Goal: Task Accomplishment & Management: Use online tool/utility

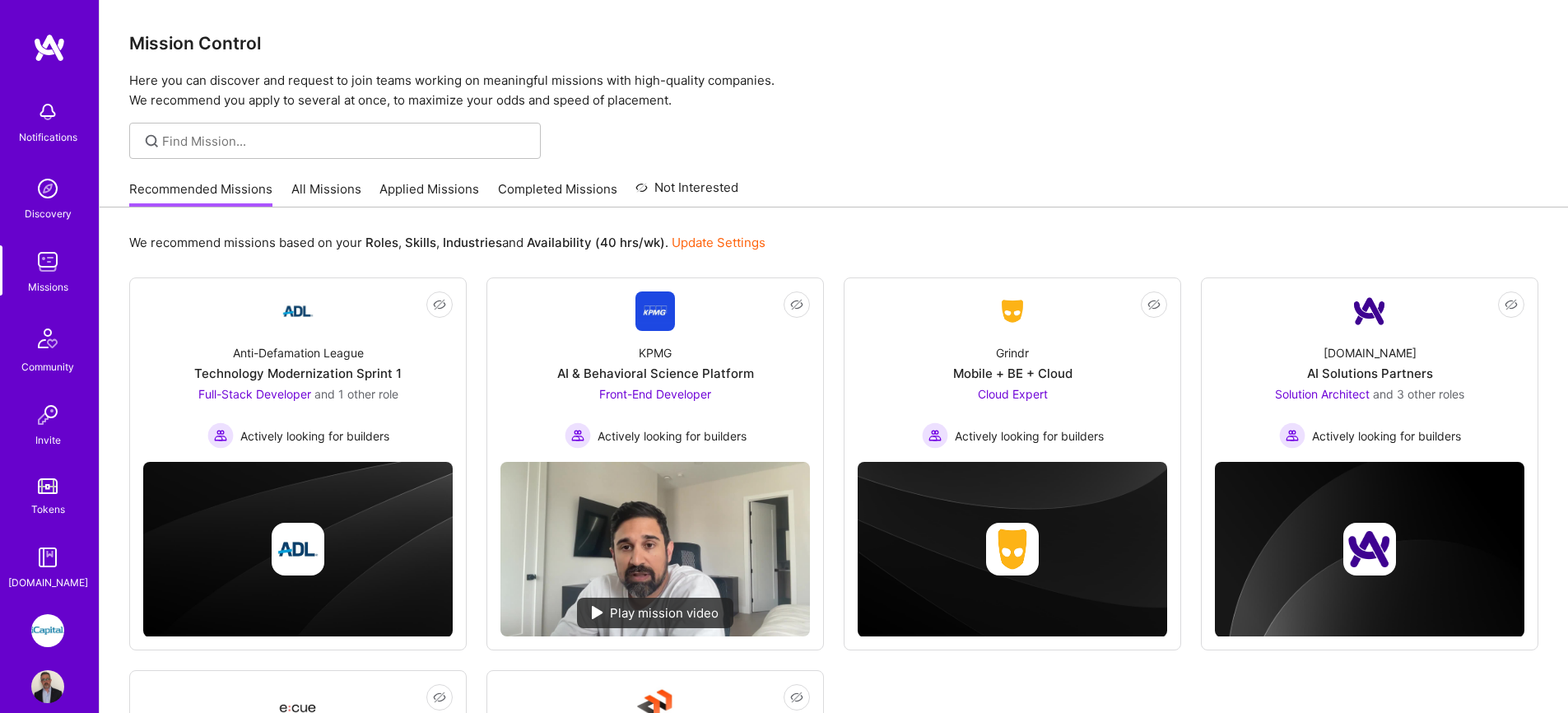
click at [330, 194] on link "All Missions" at bounding box center [326, 194] width 70 height 28
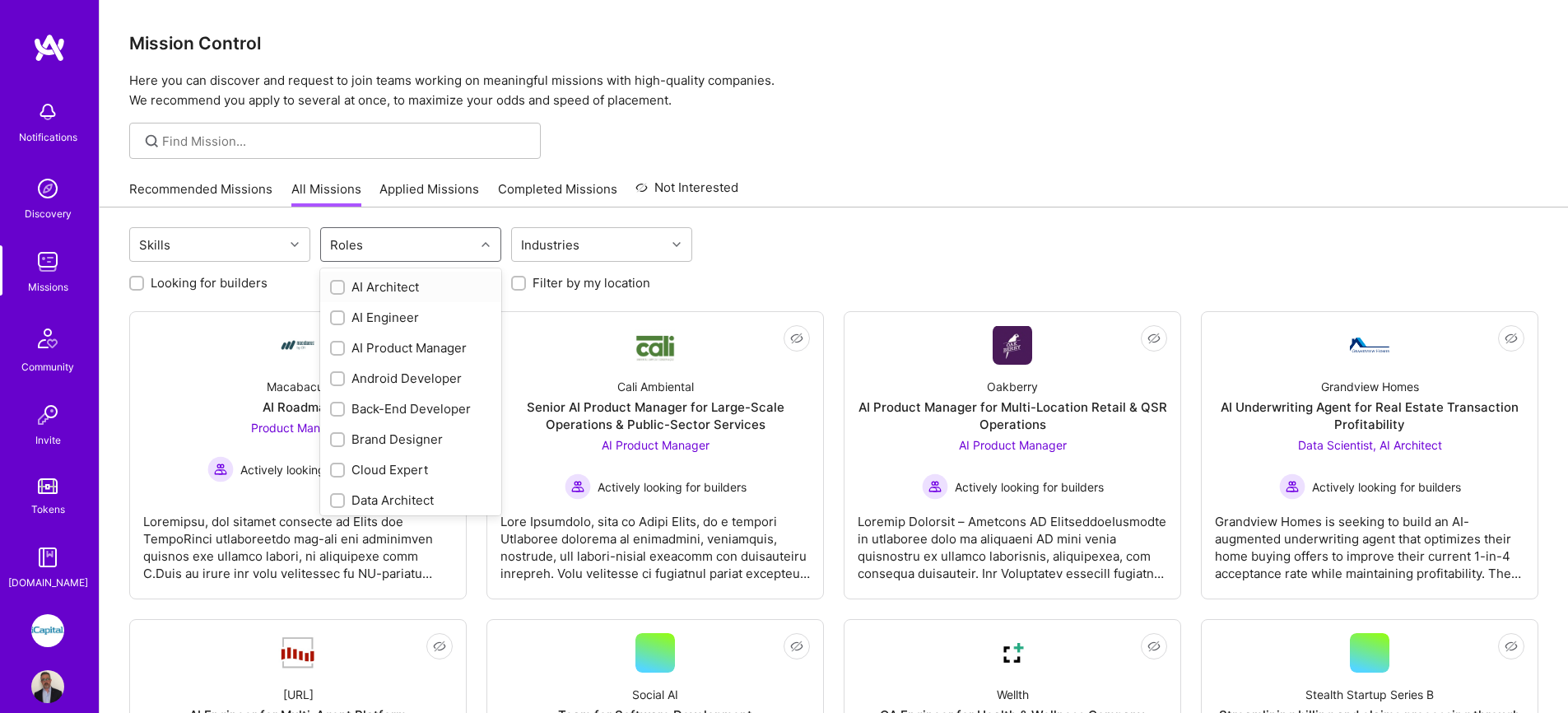
click at [450, 251] on div "Roles" at bounding box center [398, 244] width 154 height 33
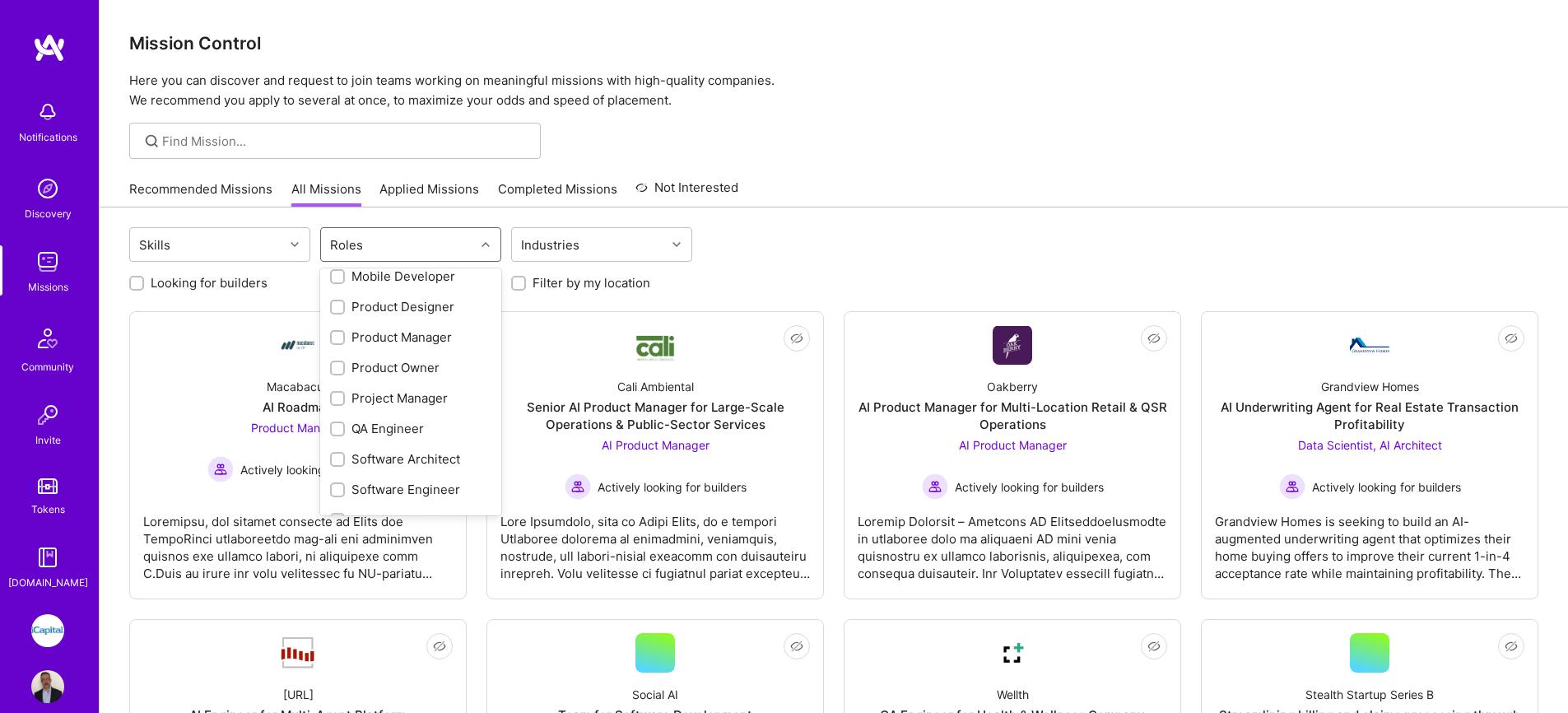
scroll to position [530, 0]
click at [416, 418] on div "QA Engineer" at bounding box center [411, 426] width 162 height 17
checkbox input "true"
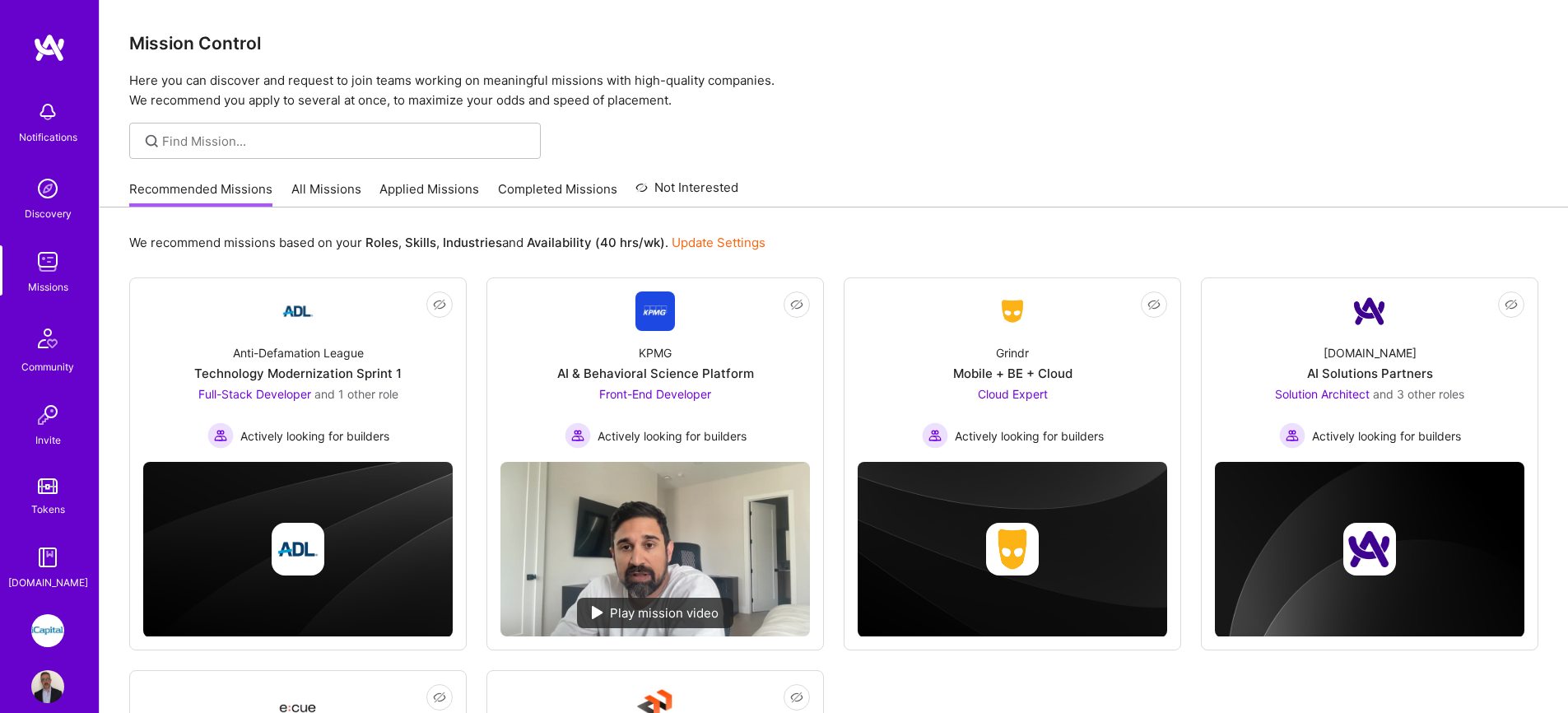
click at [312, 193] on link "All Missions" at bounding box center [326, 194] width 70 height 28
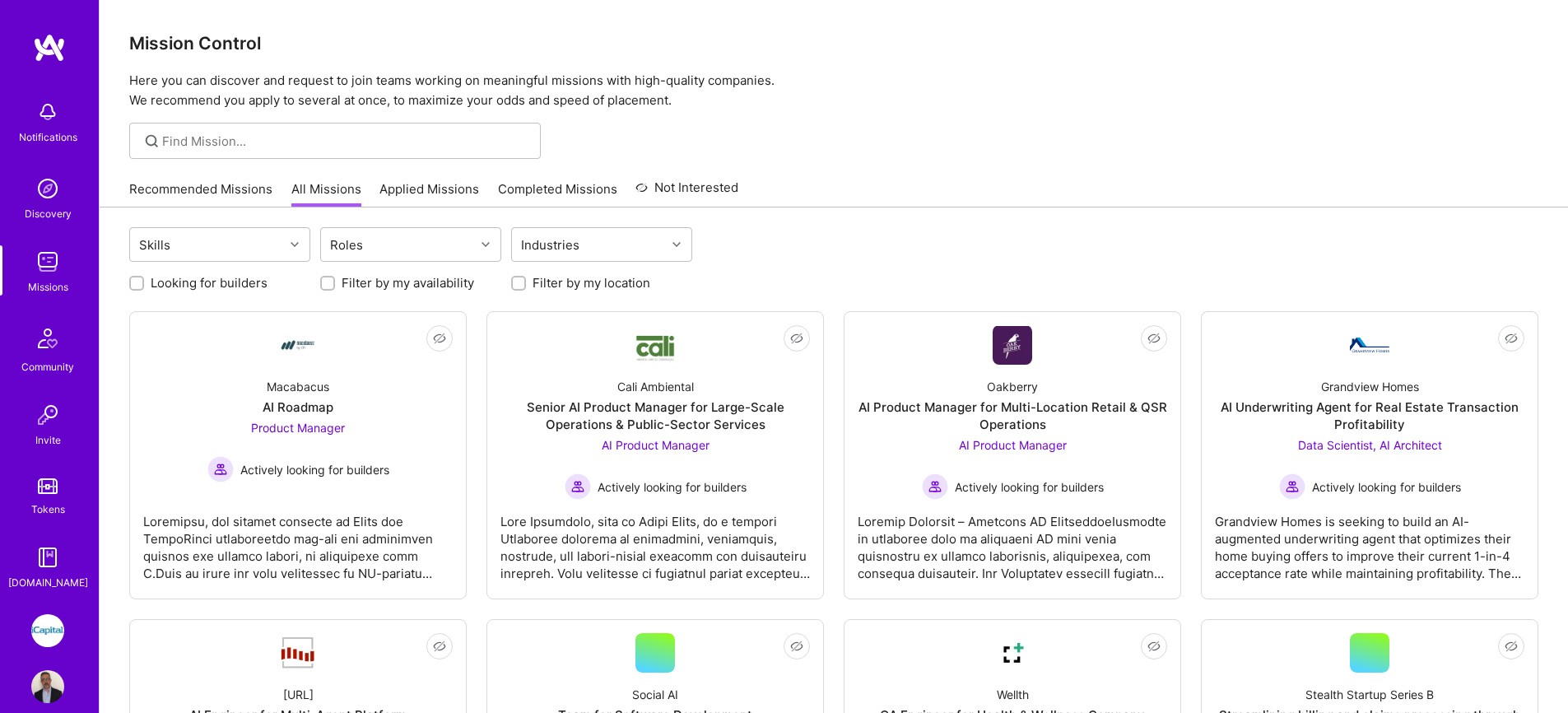
click at [59, 647] on div "iCapital: Building an Alternative Investment Marketplace Profile" at bounding box center [49, 658] width 38 height 88
click at [49, 633] on img at bounding box center [48, 630] width 33 height 33
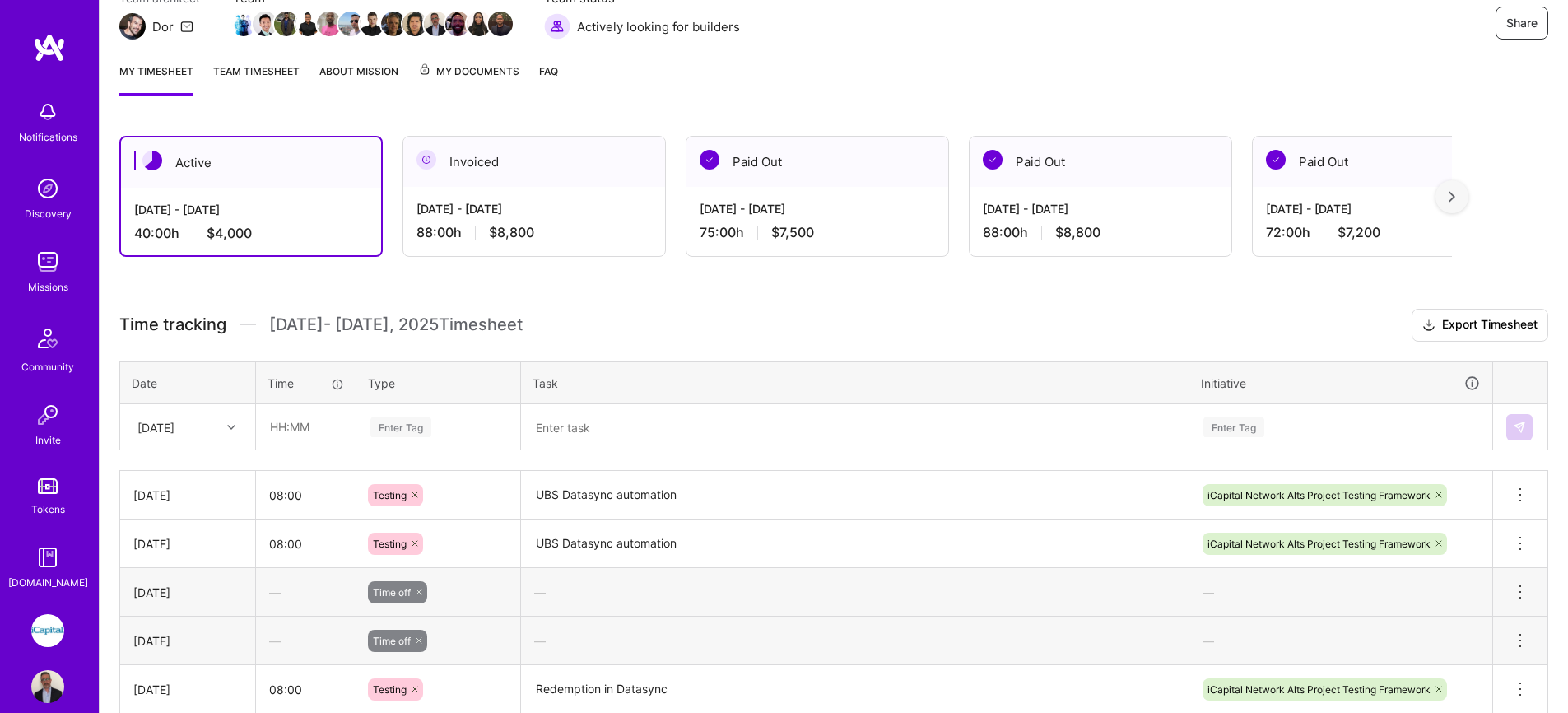
scroll to position [279, 0]
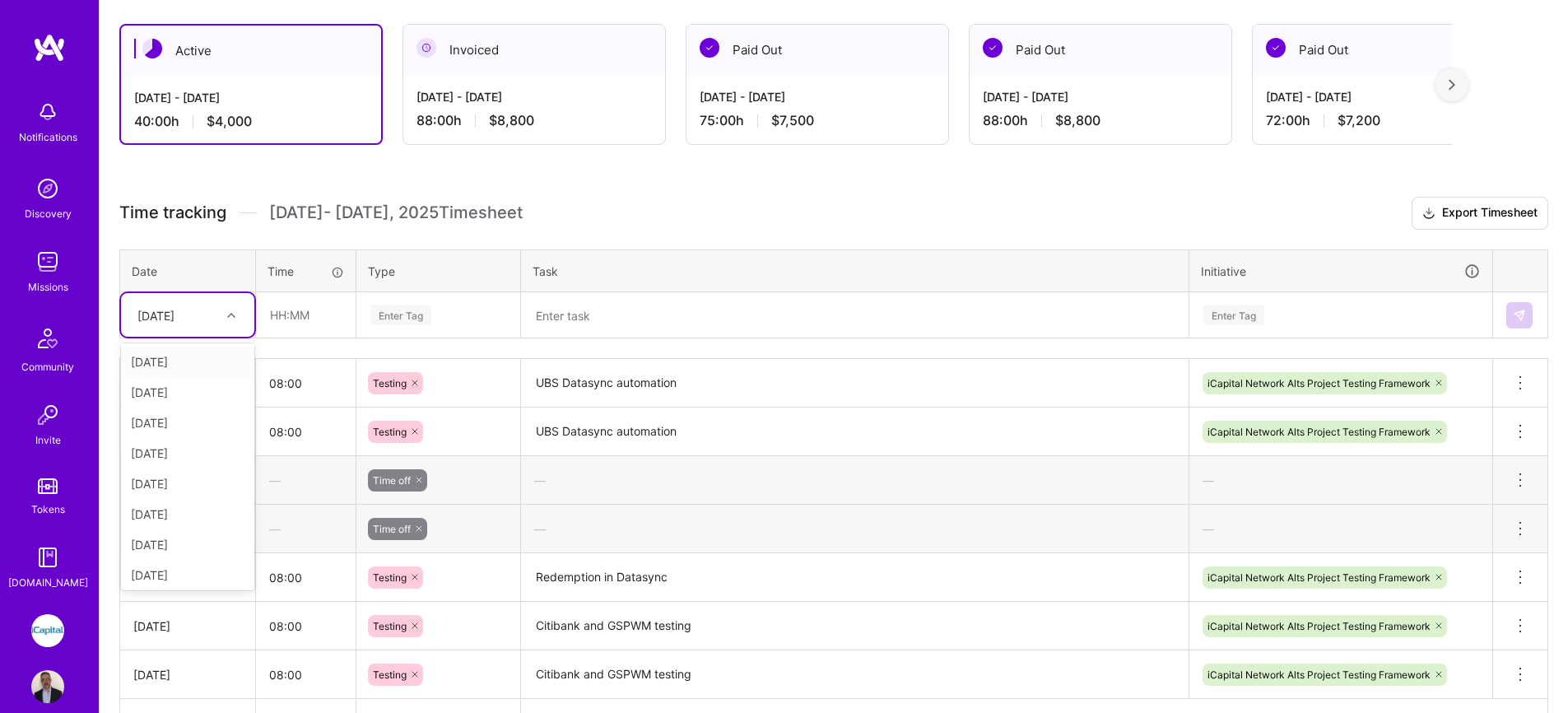
click at [175, 319] on div "Thu, Aug 28" at bounding box center [156, 315] width 37 height 17
click at [178, 484] on div "Wed, Aug 20" at bounding box center [187, 484] width 133 height 30
click at [325, 316] on input "text" at bounding box center [305, 315] width 98 height 44
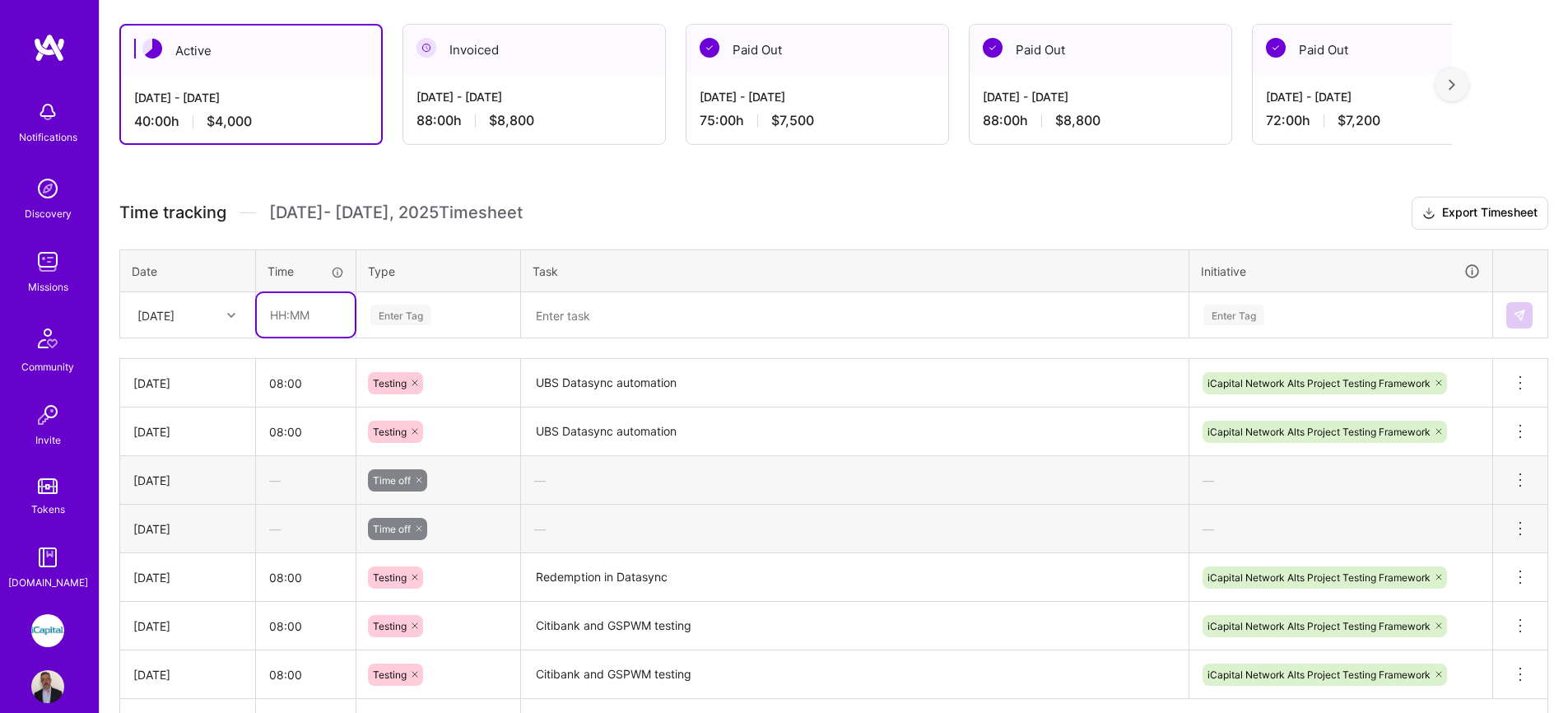
type input "08:00"
click at [396, 318] on div "Enter Tag" at bounding box center [401, 315] width 61 height 26
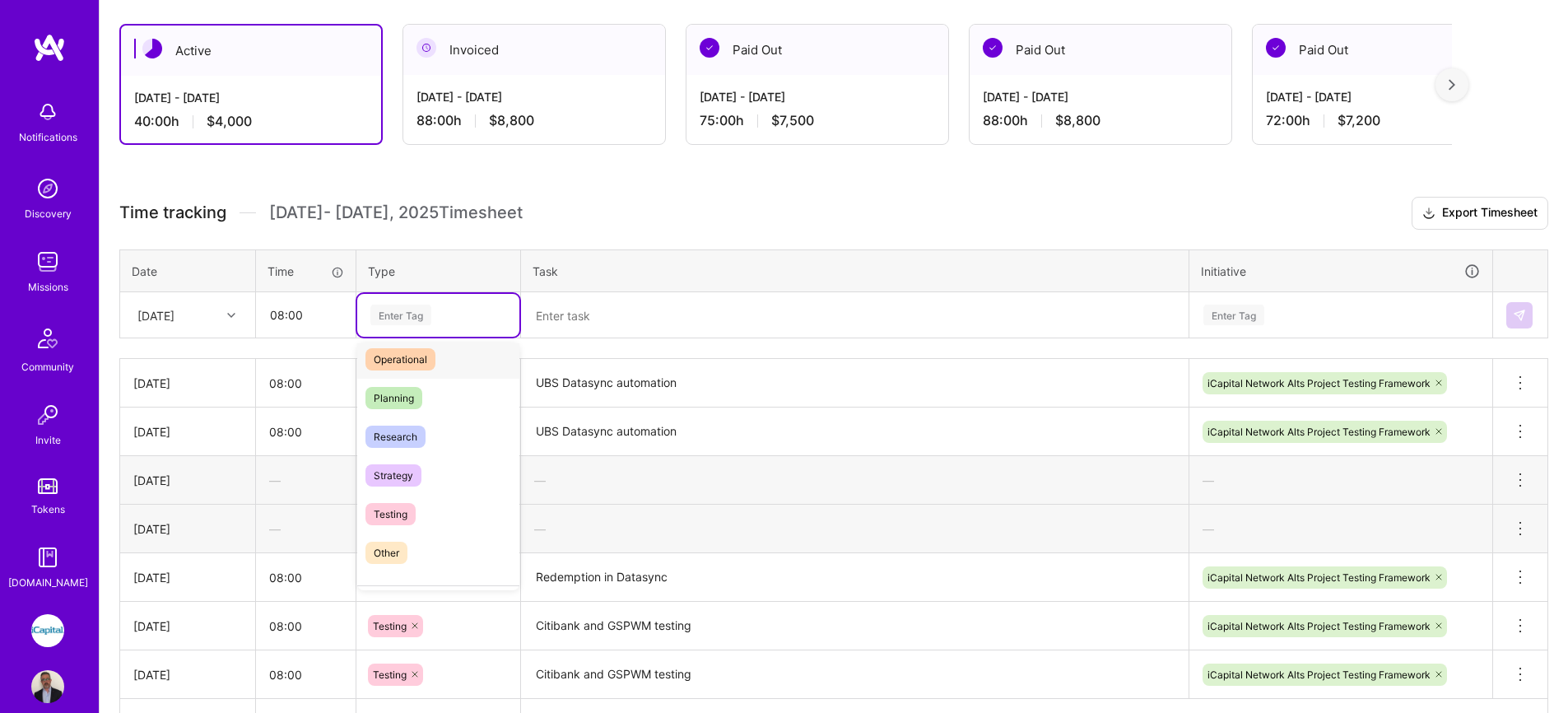
scroll to position [421, 0]
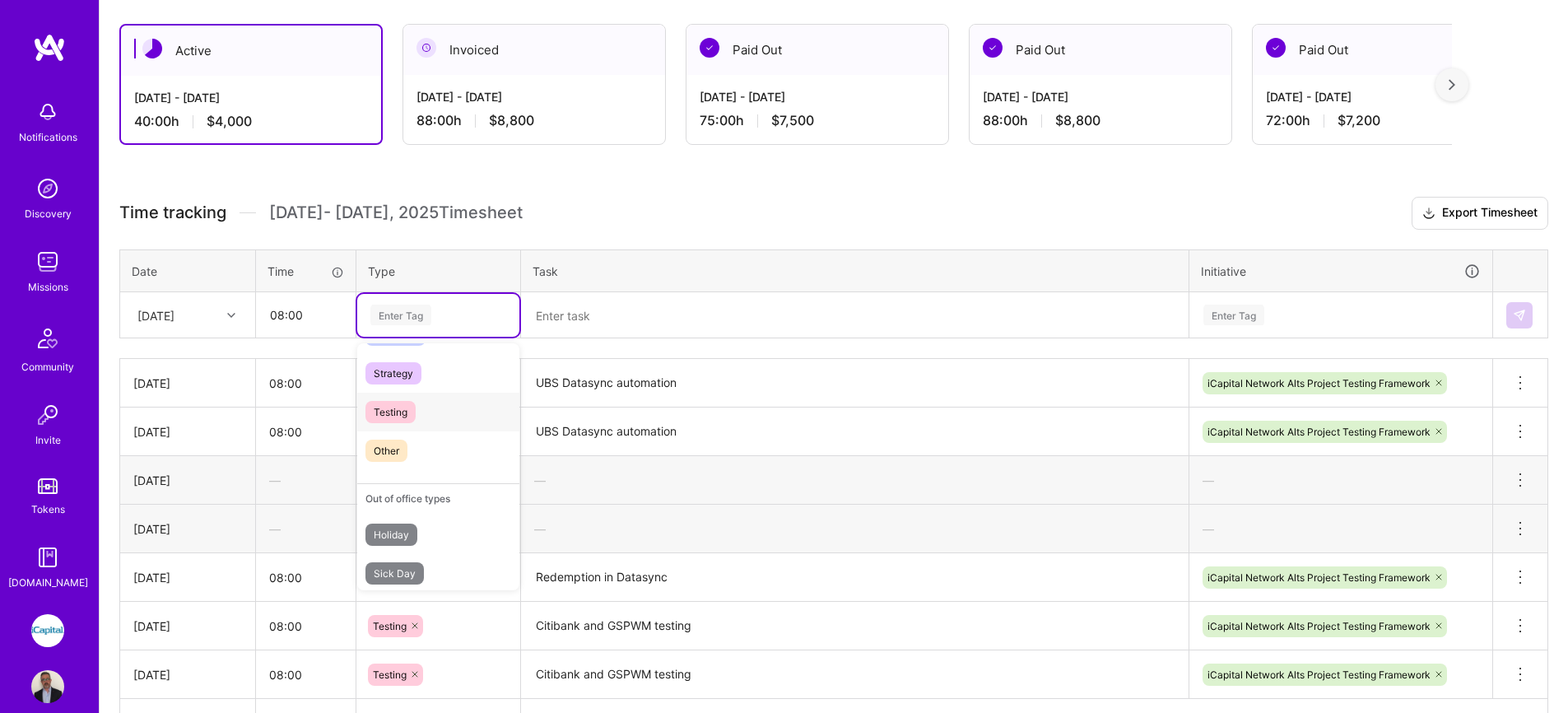
click at [401, 410] on span "Testing" at bounding box center [390, 412] width 50 height 22
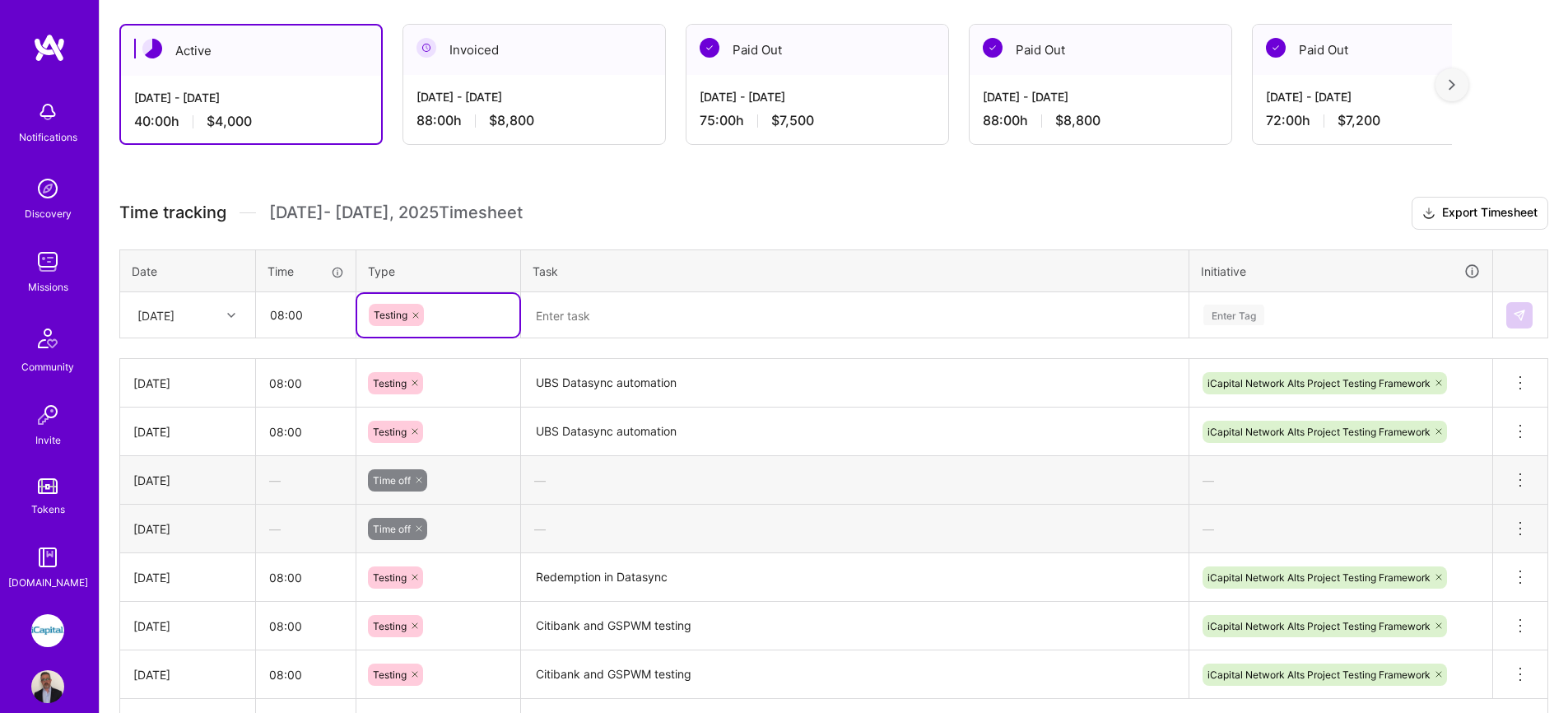
click at [557, 321] on textarea at bounding box center [855, 315] width 665 height 43
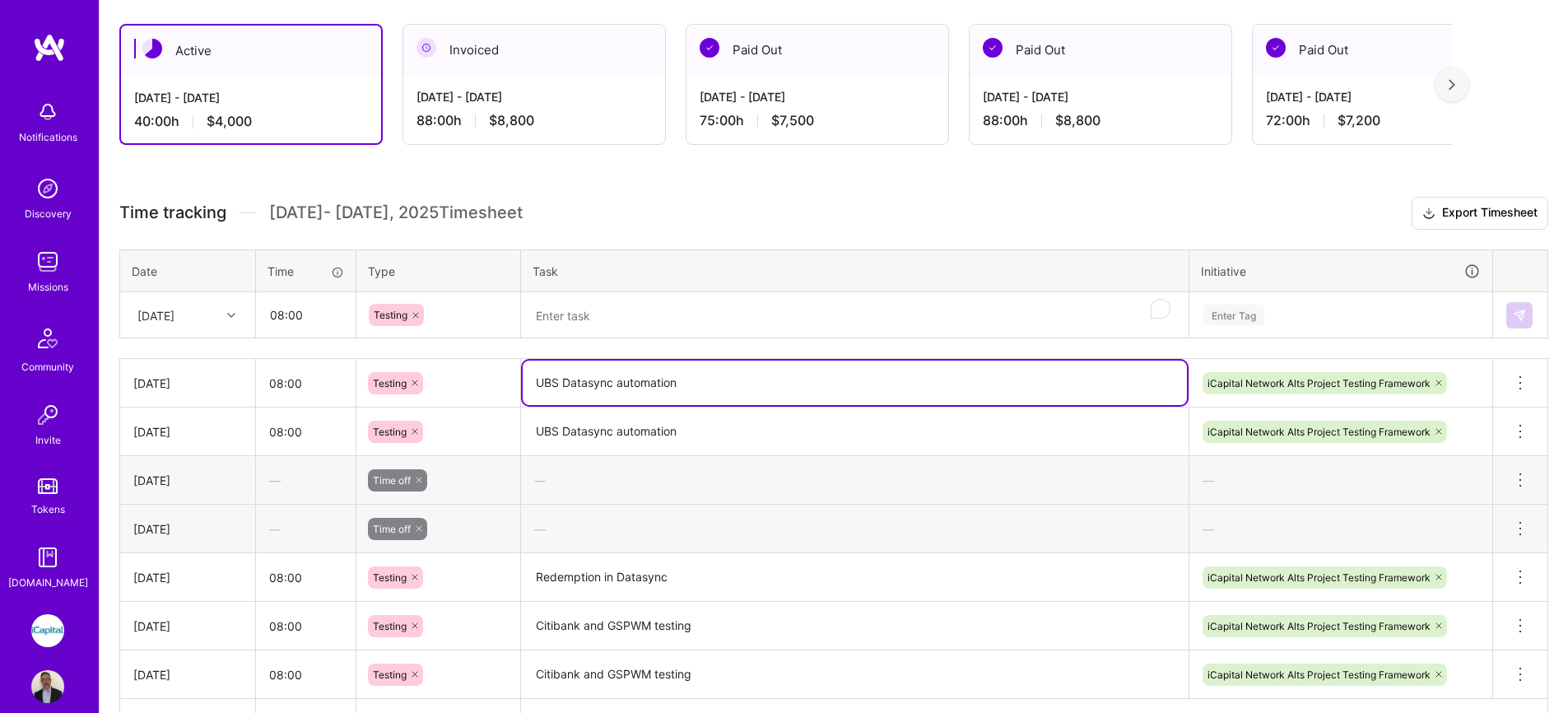
click at [675, 384] on textarea "UBS Datasync automation" at bounding box center [855, 382] width 665 height 45
drag, startPoint x: 685, startPoint y: 385, endPoint x: 507, endPoint y: 392, distance: 178.1
click at [507, 392] on tr "Tue, Aug 26 08:00 Testing UBS Datasync automation iCapital Network Alts Project…" at bounding box center [834, 382] width 1428 height 48
click at [507, 392] on div "Testing" at bounding box center [438, 382] width 141 height 22
drag, startPoint x: 544, startPoint y: 383, endPoint x: 693, endPoint y: 381, distance: 149.0
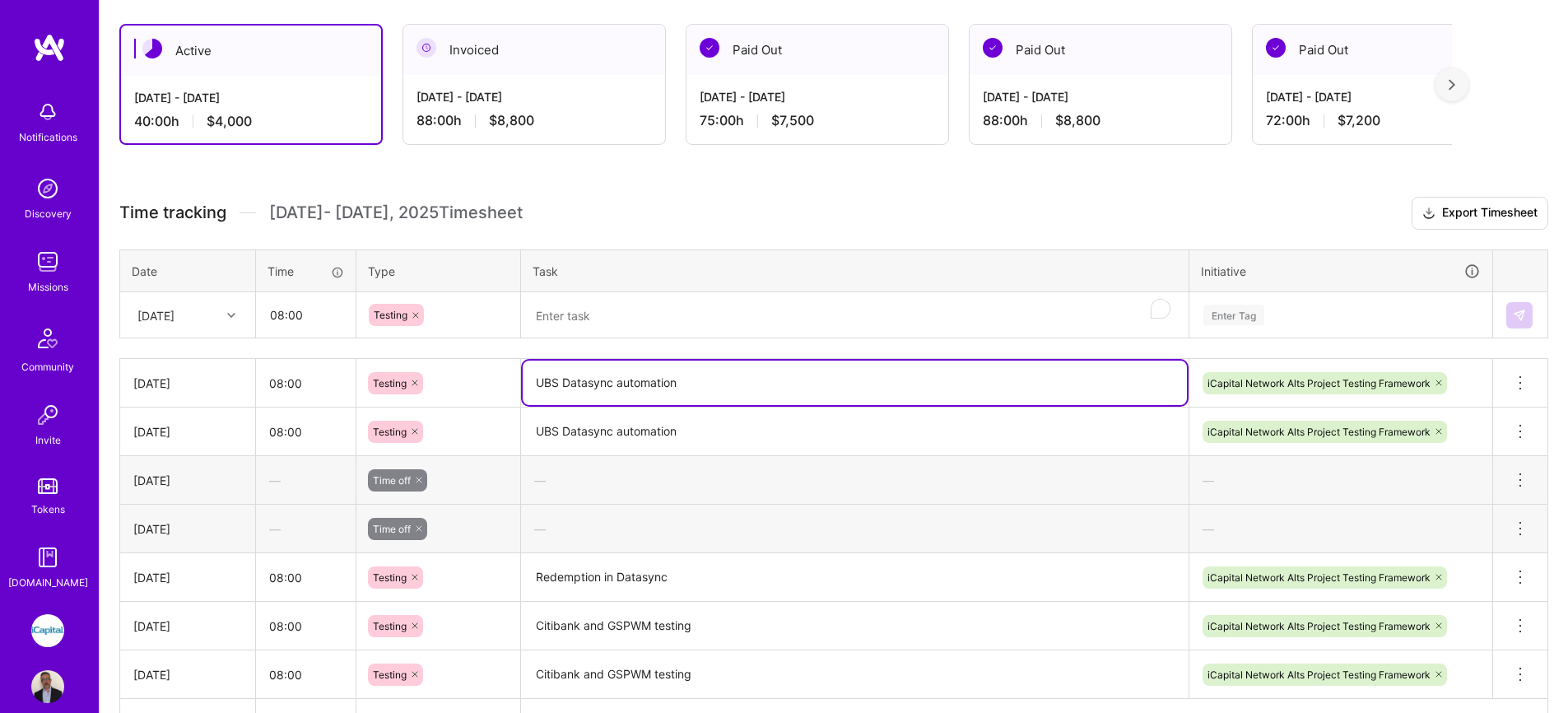
click at [693, 381] on textarea "UBS Datasync automation" at bounding box center [855, 382] width 665 height 45
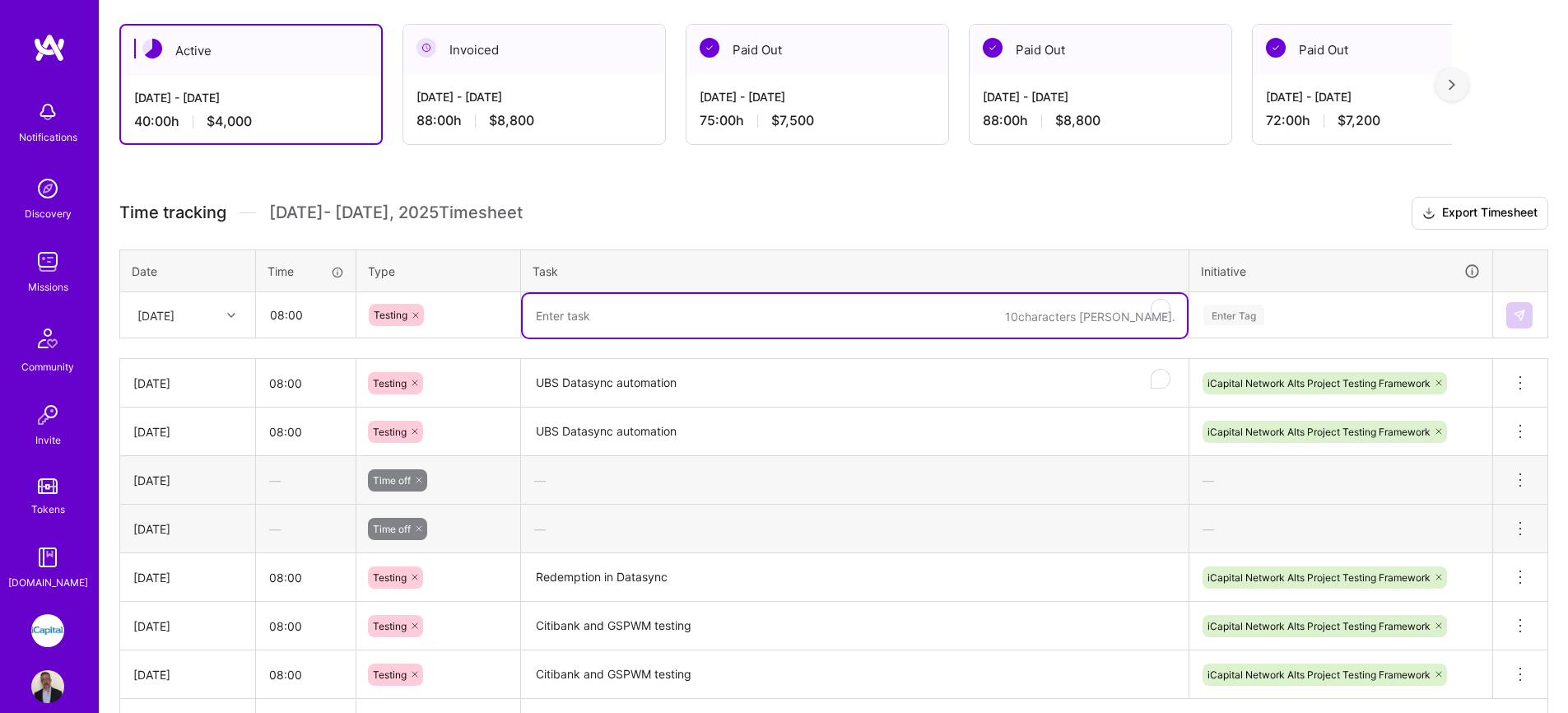
click at [599, 324] on textarea "To enrich screen reader interactions, please activate Accessibility in Grammarl…" at bounding box center [855, 316] width 665 height 44
paste textarea "UBS Datasync automation"
type textarea "UBS Datasync automation + ICN 11513"
click at [1359, 301] on div "Enter Tag" at bounding box center [1341, 315] width 301 height 43
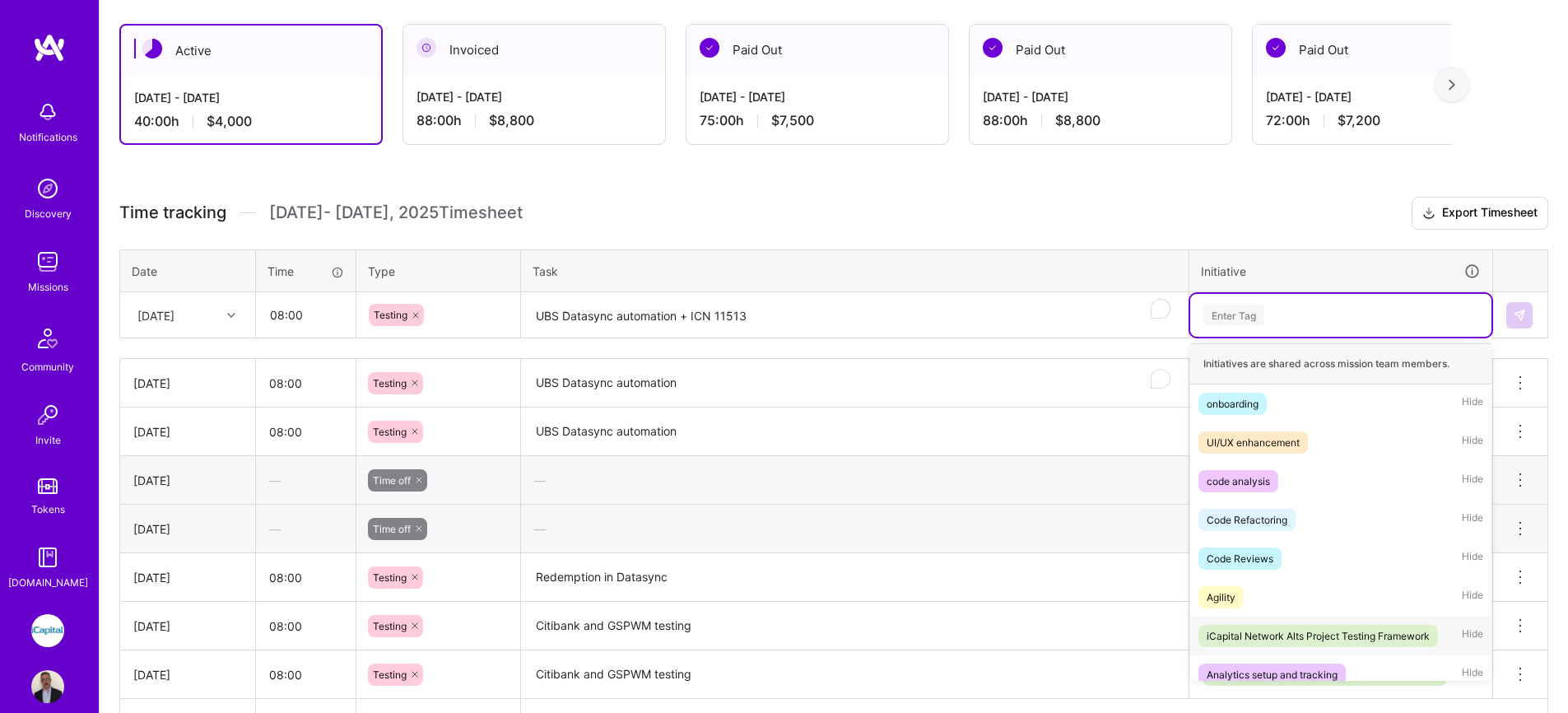
click at [1341, 634] on div "iCapital Network Alts Project Testing Framework" at bounding box center [1318, 636] width 223 height 17
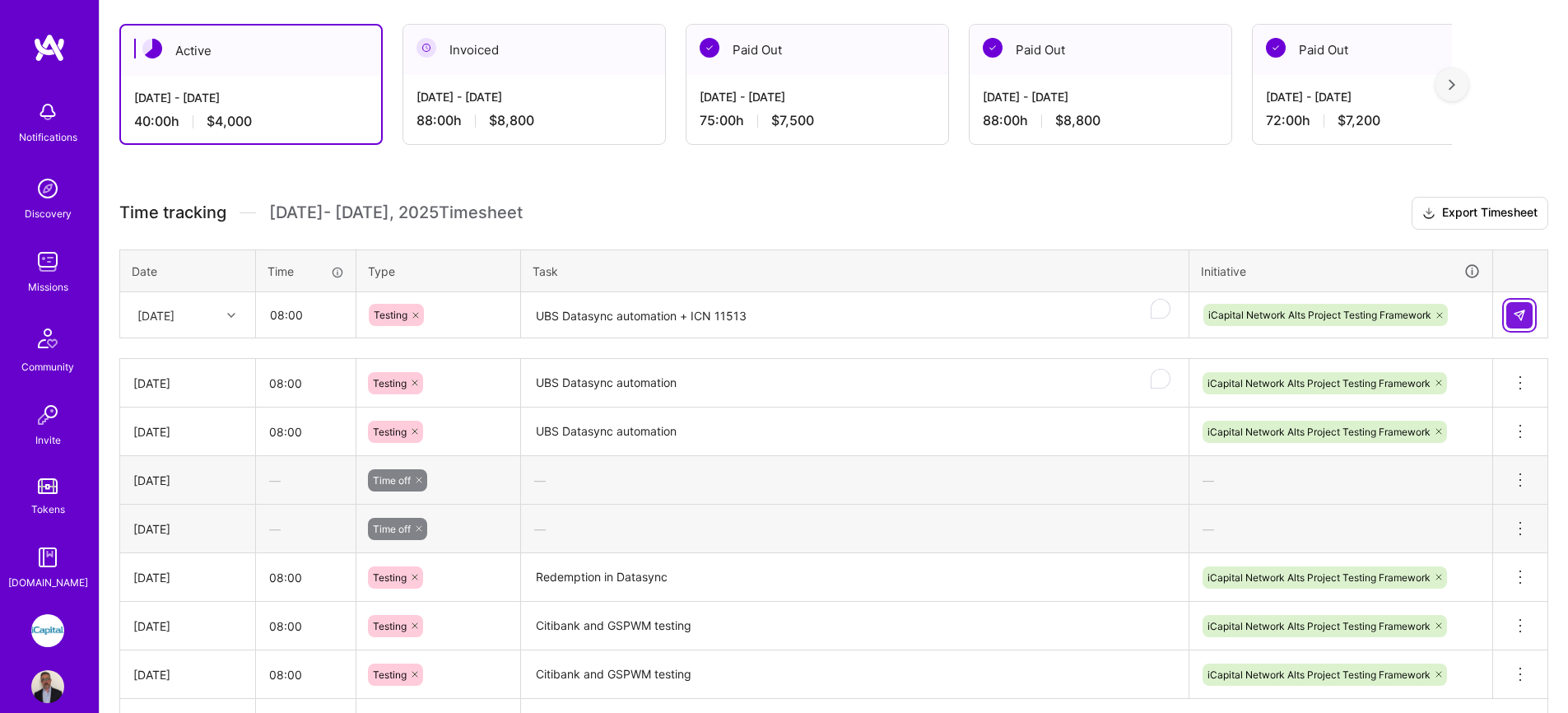
click at [1514, 320] on img at bounding box center [1520, 316] width 13 height 13
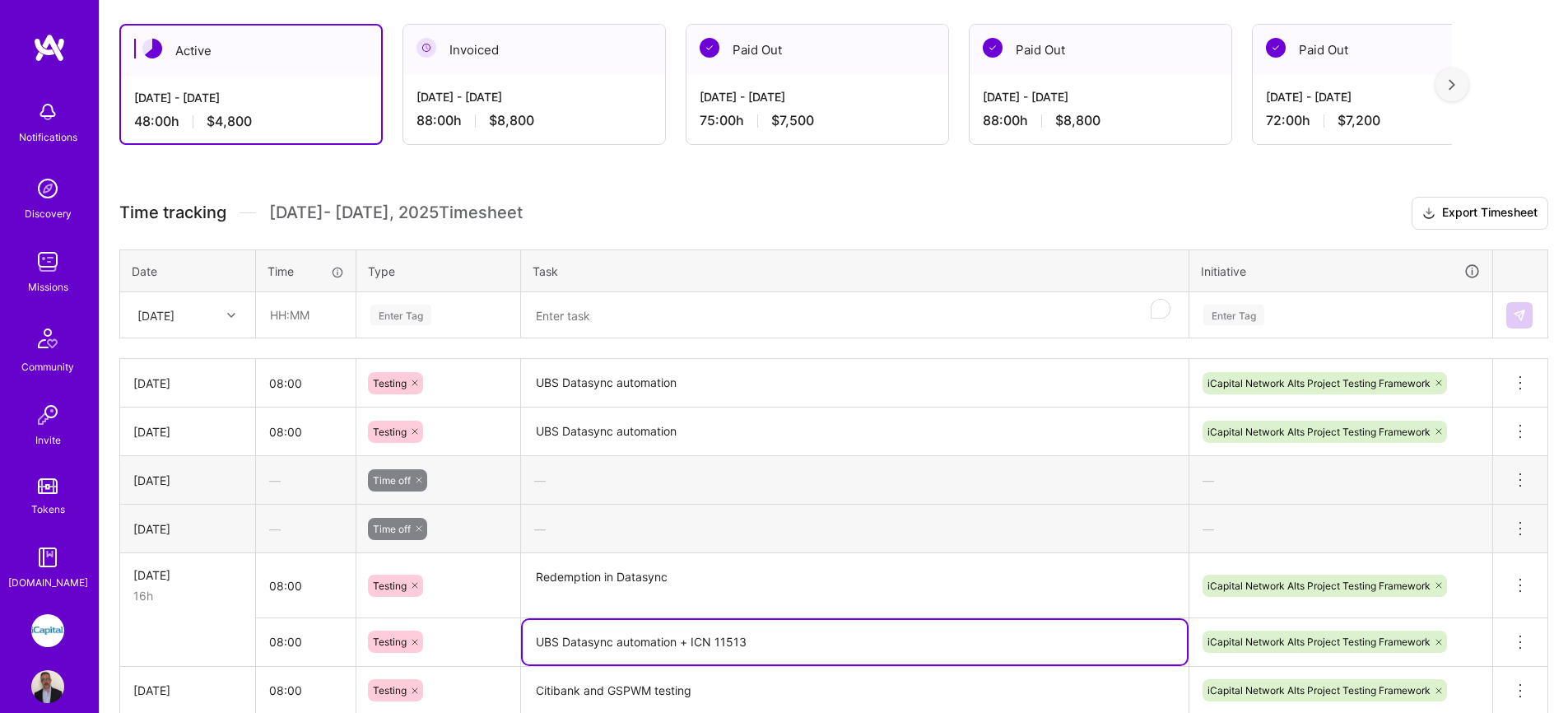
drag, startPoint x: 539, startPoint y: 646, endPoint x: 819, endPoint y: 650, distance: 280.0
click at [819, 650] on textarea "UBS Datasync automation + ICN 11513" at bounding box center [855, 642] width 665 height 45
click at [1513, 640] on icon at bounding box center [1520, 642] width 20 height 20
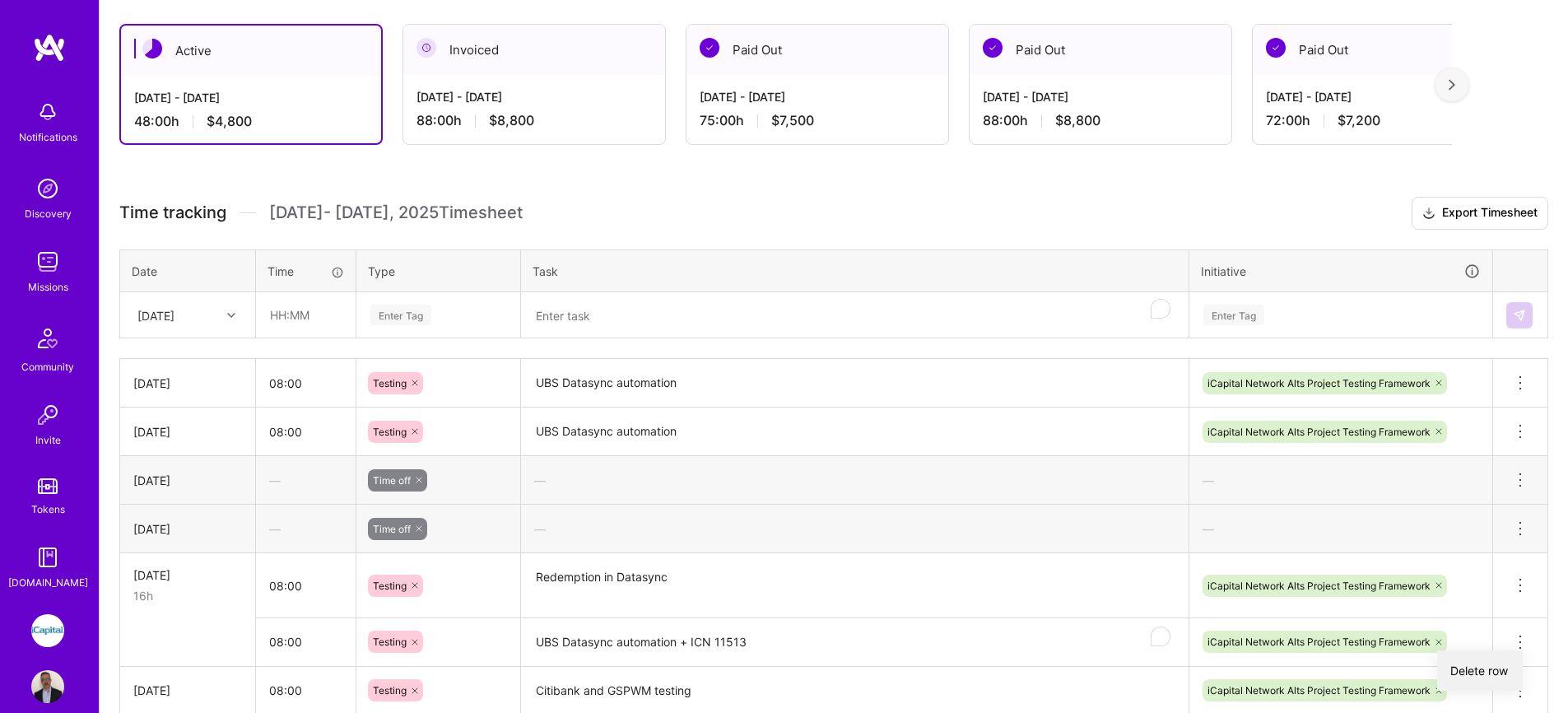
click at [1459, 680] on button "Delete row" at bounding box center [1480, 670] width 86 height 40
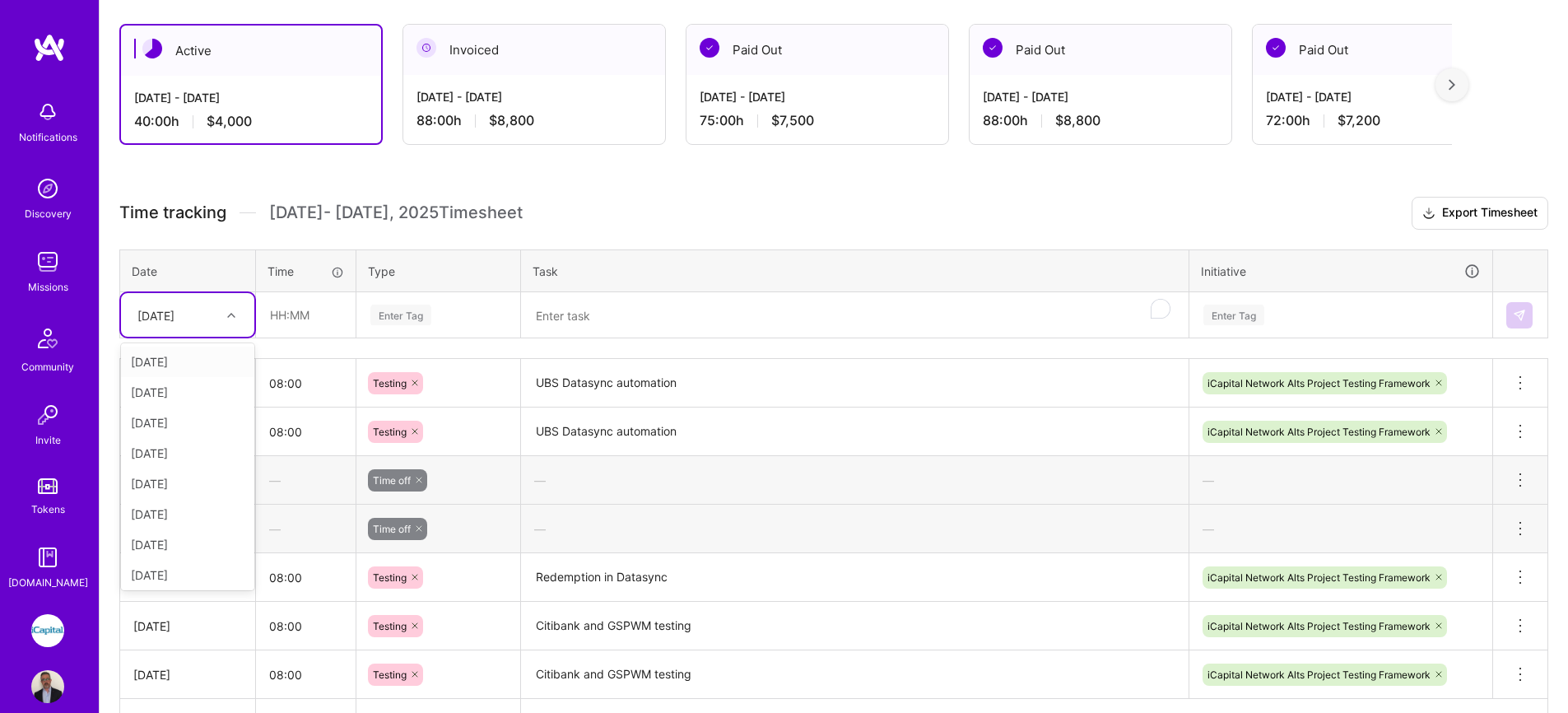
click at [175, 315] on div "Wed, Aug 20" at bounding box center [156, 315] width 37 height 17
click at [193, 542] on div "Wed, Aug 27" at bounding box center [187, 541] width 133 height 30
click at [261, 309] on input "text" at bounding box center [305, 315] width 98 height 44
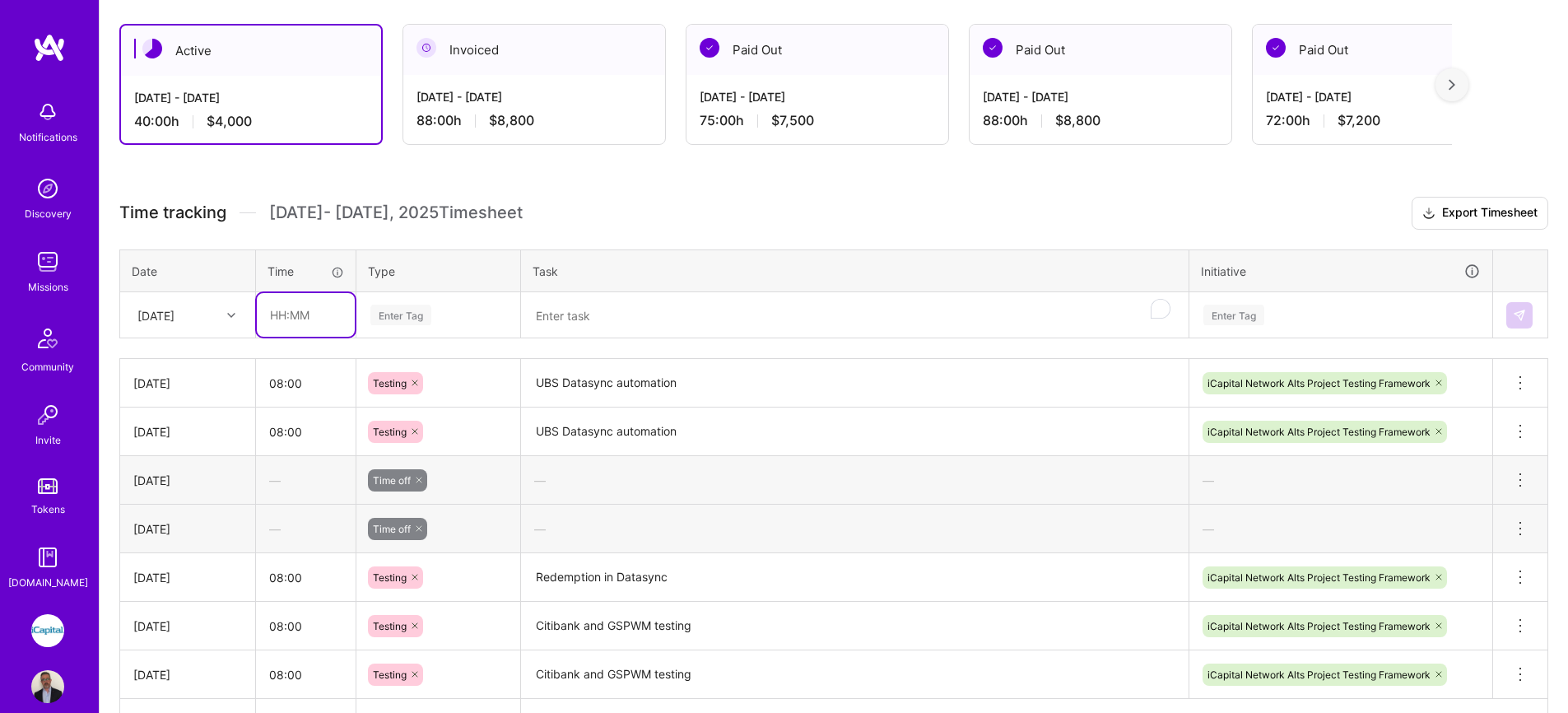
type input "08:00"
click at [401, 320] on div "Enter Tag" at bounding box center [401, 315] width 61 height 26
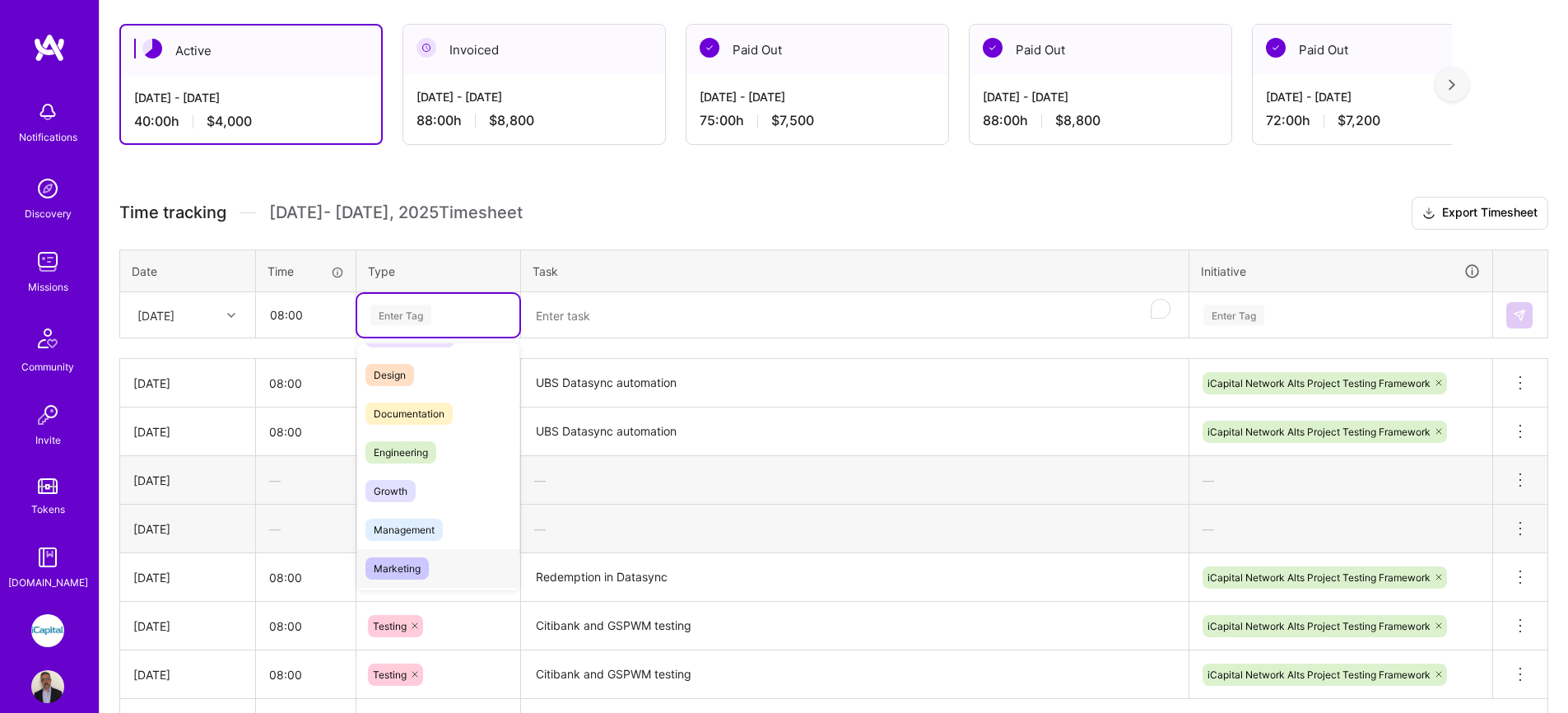
scroll to position [274, 0]
drag, startPoint x: 414, startPoint y: 554, endPoint x: 419, endPoint y: 548, distance: 7.8
click at [414, 554] on span "Testing" at bounding box center [390, 558] width 50 height 22
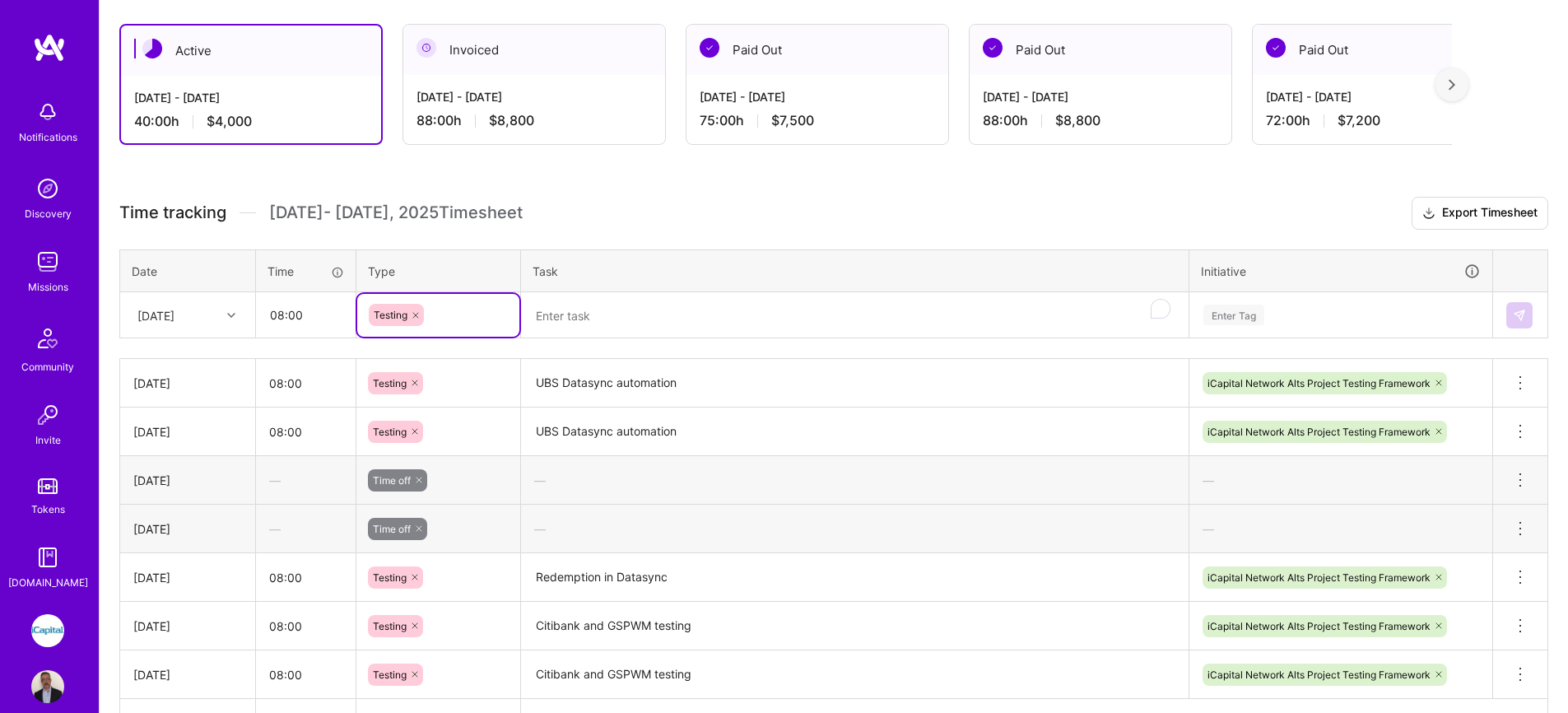
click at [583, 321] on textarea "To enrich screen reader interactions, please activate Accessibility in Grammarl…" at bounding box center [855, 316] width 665 height 44
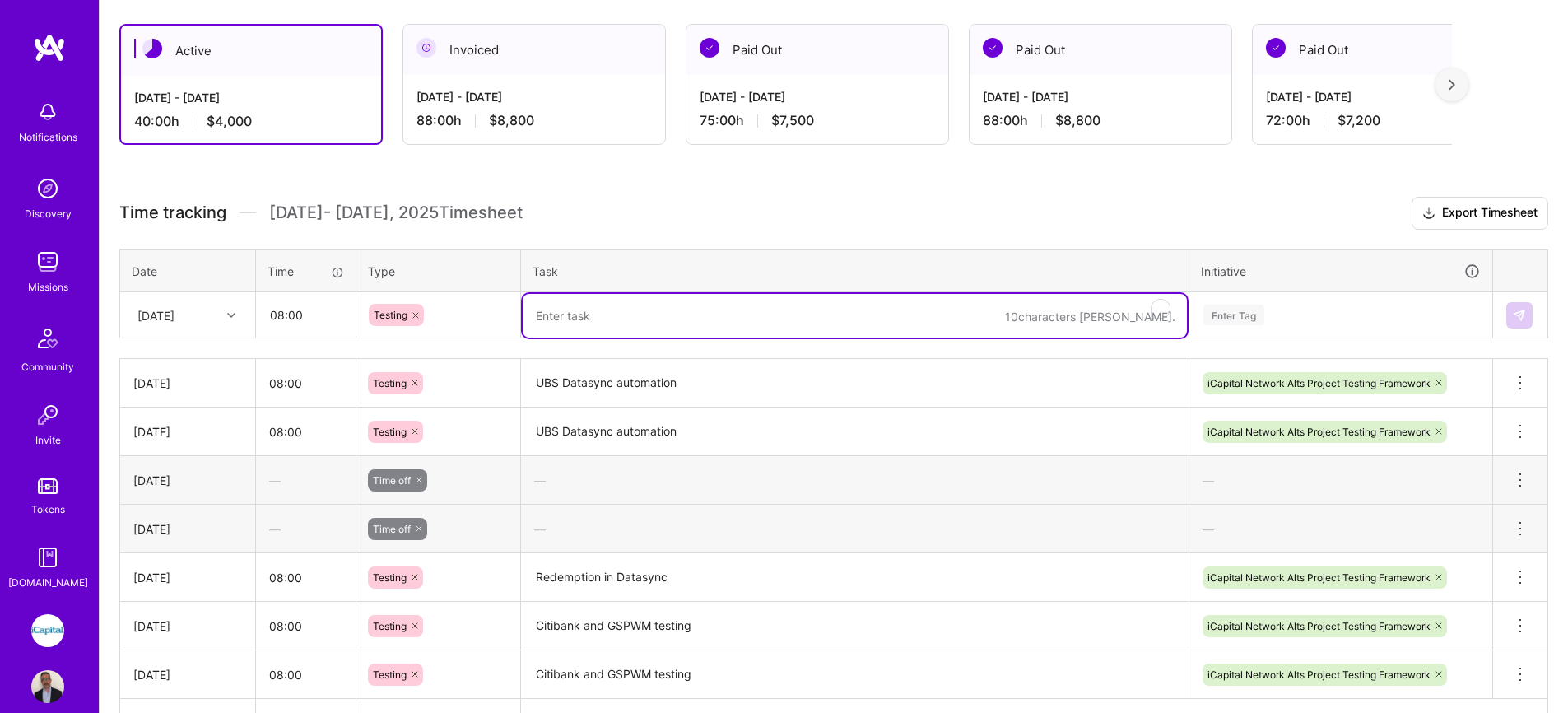
paste textarea "UBS Datasync automation + ICN 11513"
type textarea "UBS Datasync automation + ICN 11513"
click at [1333, 318] on div "Enter Tag" at bounding box center [1341, 315] width 279 height 21
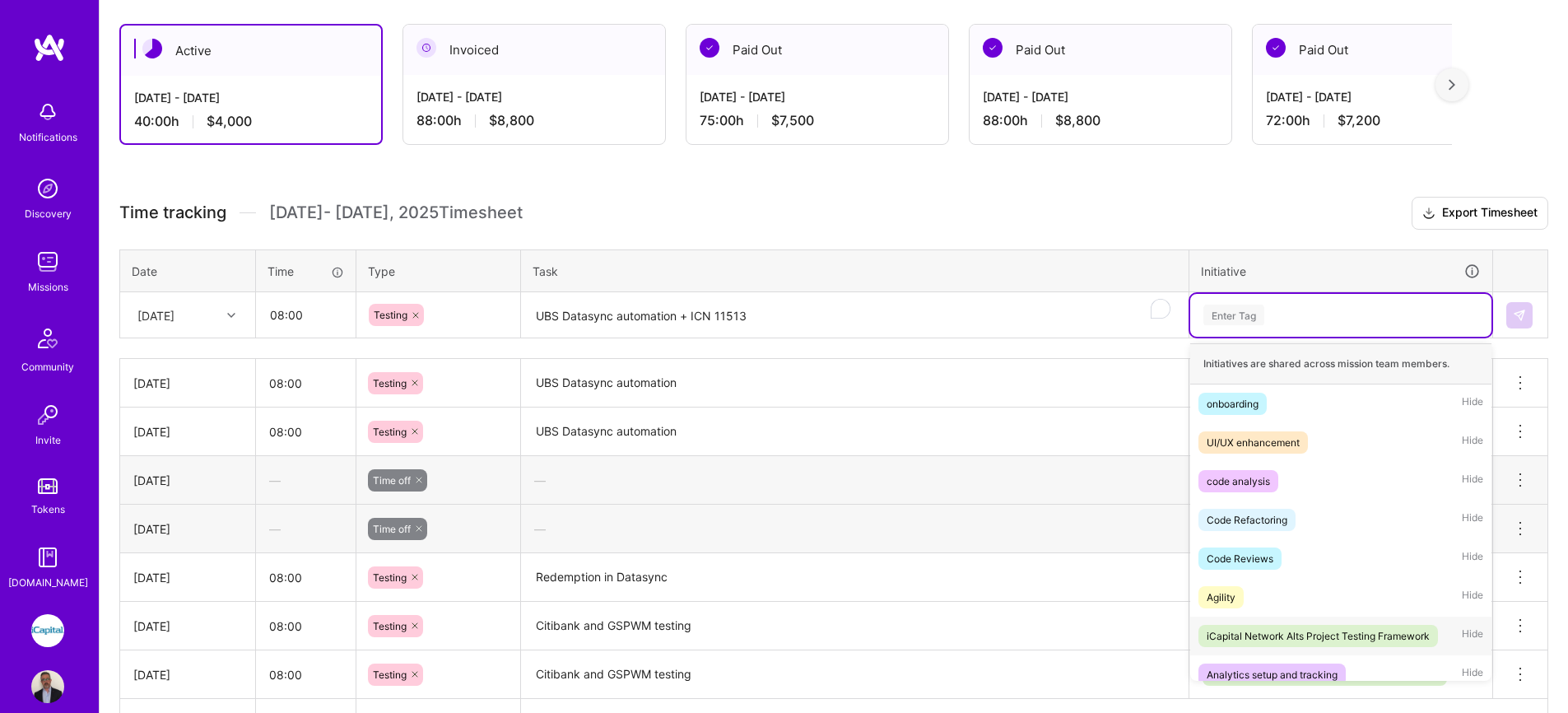
click at [1302, 627] on div "iCapital Network Alts Project Testing Framework" at bounding box center [1318, 636] width 223 height 17
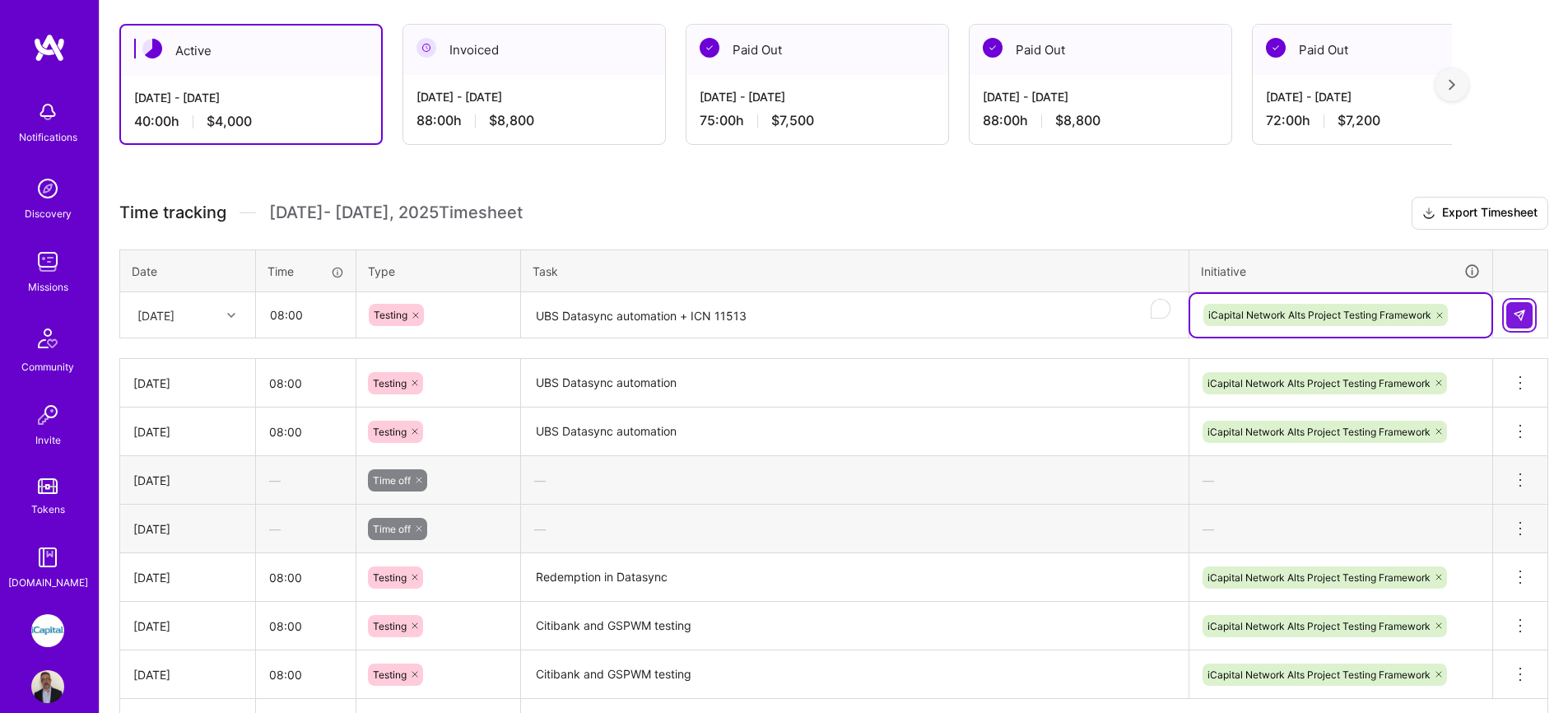
click at [1533, 310] on div at bounding box center [1520, 316] width 28 height 27
click at [1519, 314] on img at bounding box center [1520, 316] width 13 height 13
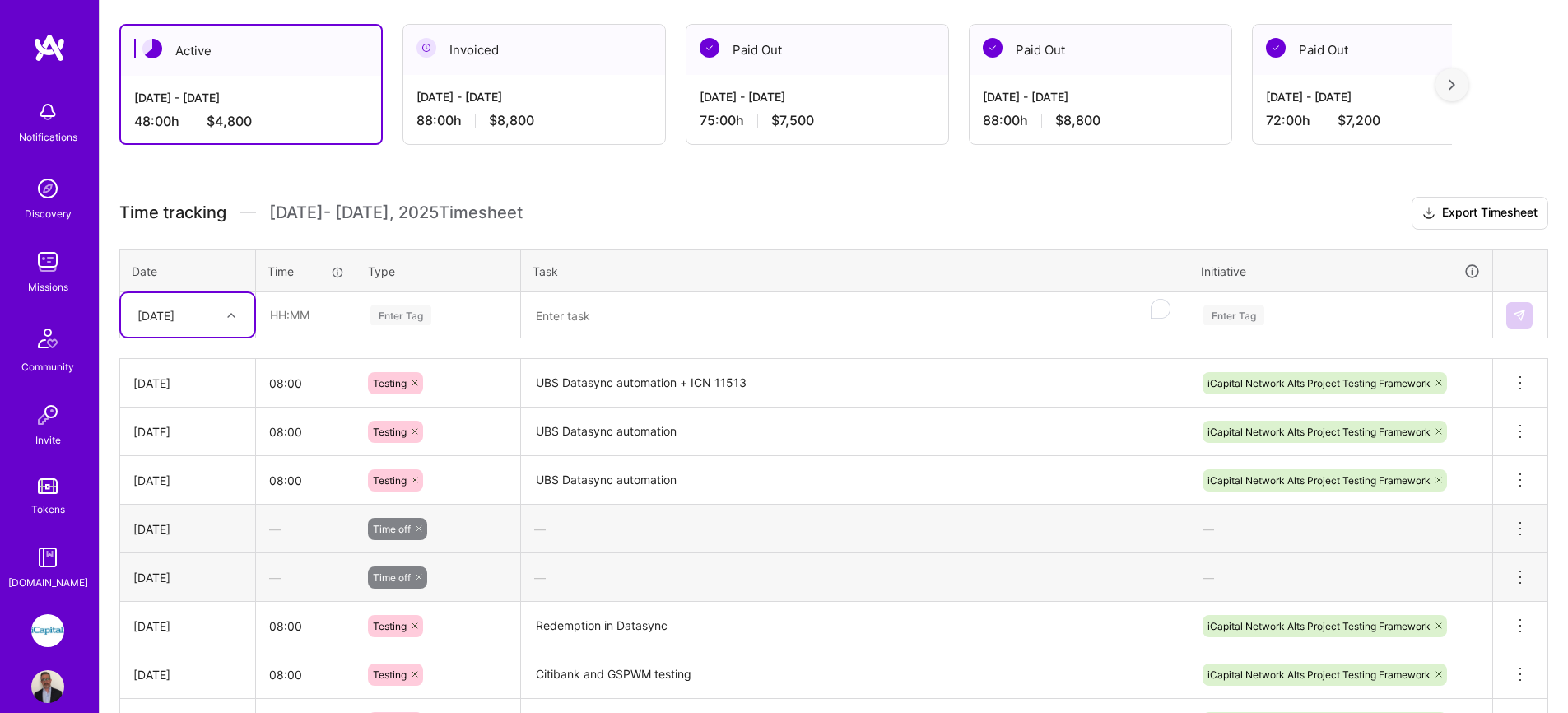
click at [175, 320] on div "Wed, Aug 27" at bounding box center [156, 315] width 37 height 17
click at [169, 567] on div "Thu, Aug 28" at bounding box center [187, 571] width 133 height 30
click at [308, 321] on input "text" at bounding box center [305, 315] width 98 height 44
type input "08:00"
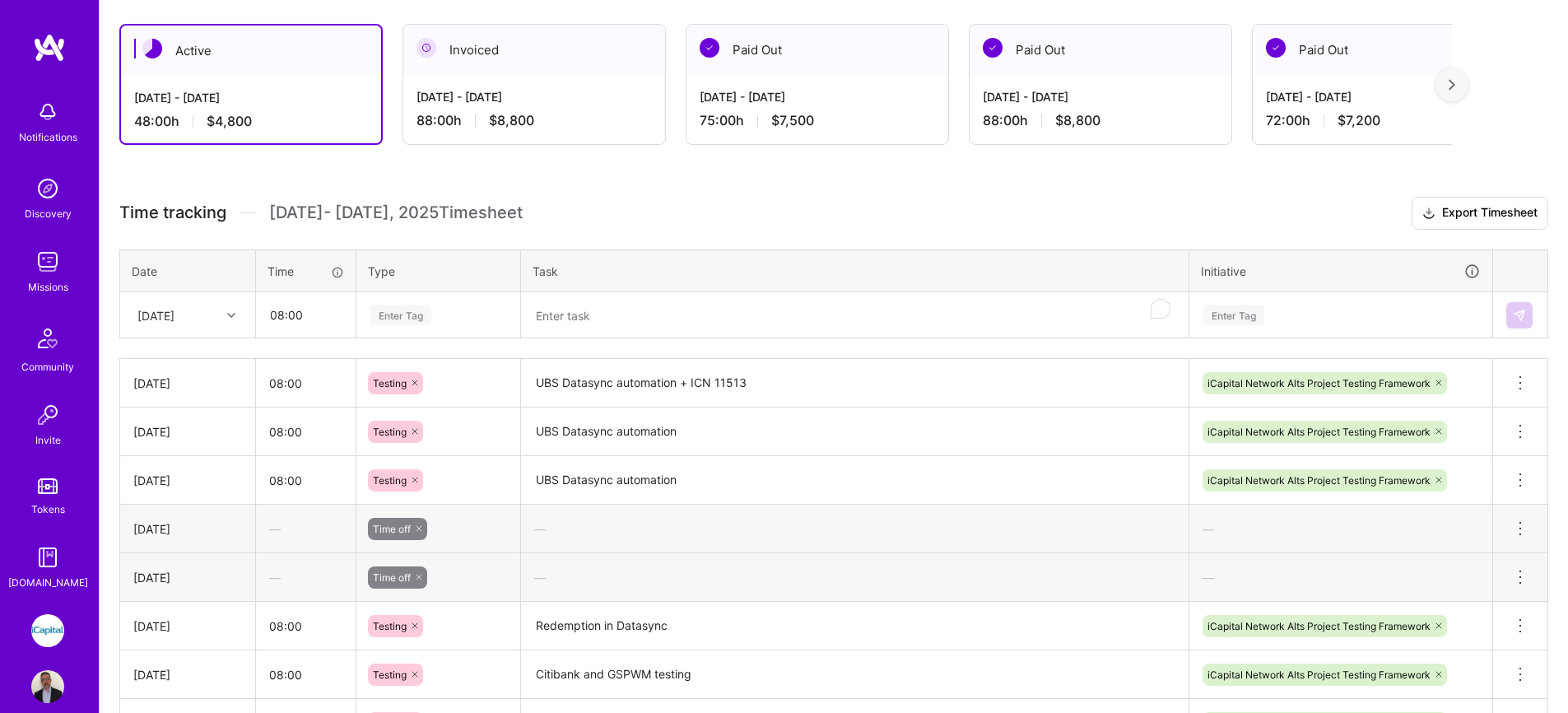
click at [392, 317] on div "Enter Tag" at bounding box center [401, 315] width 61 height 26
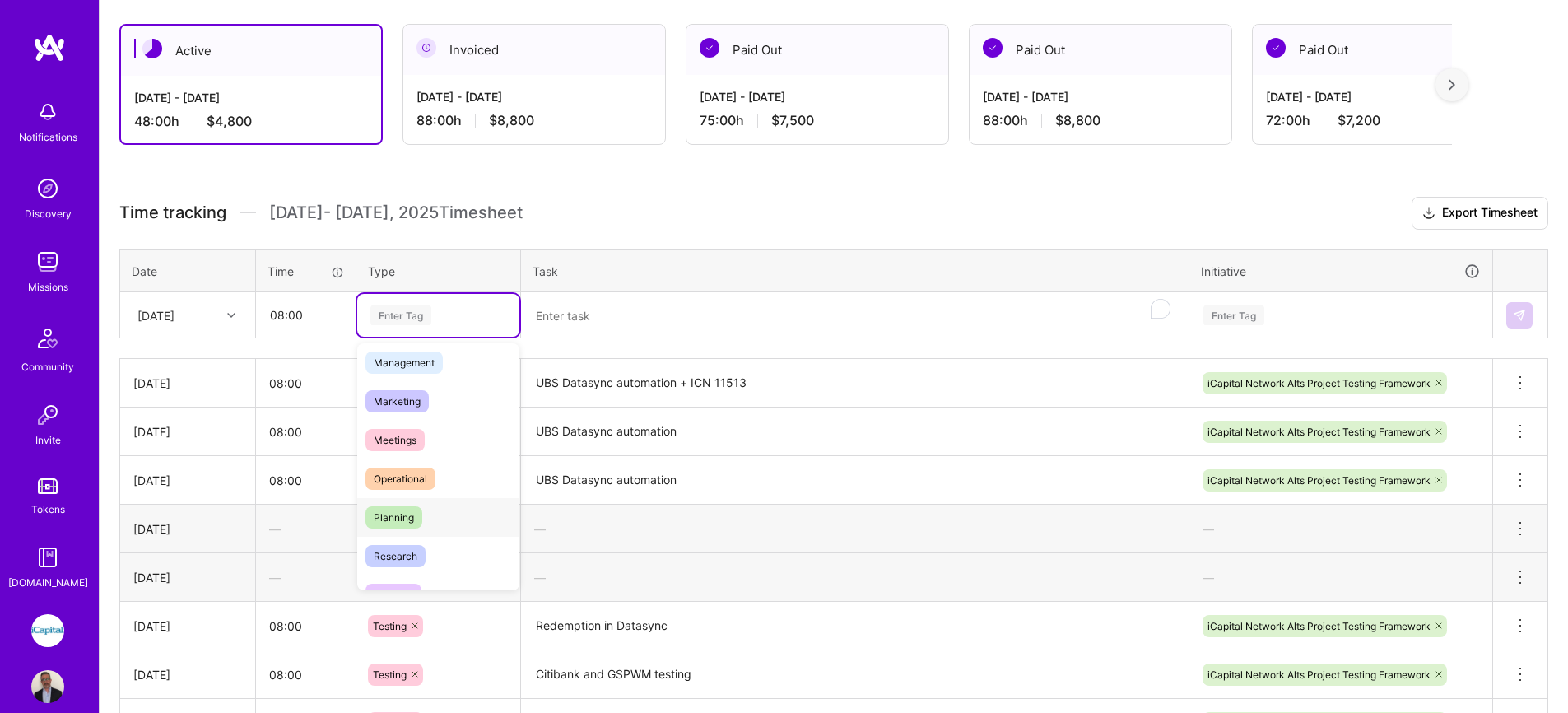
scroll to position [252, 0]
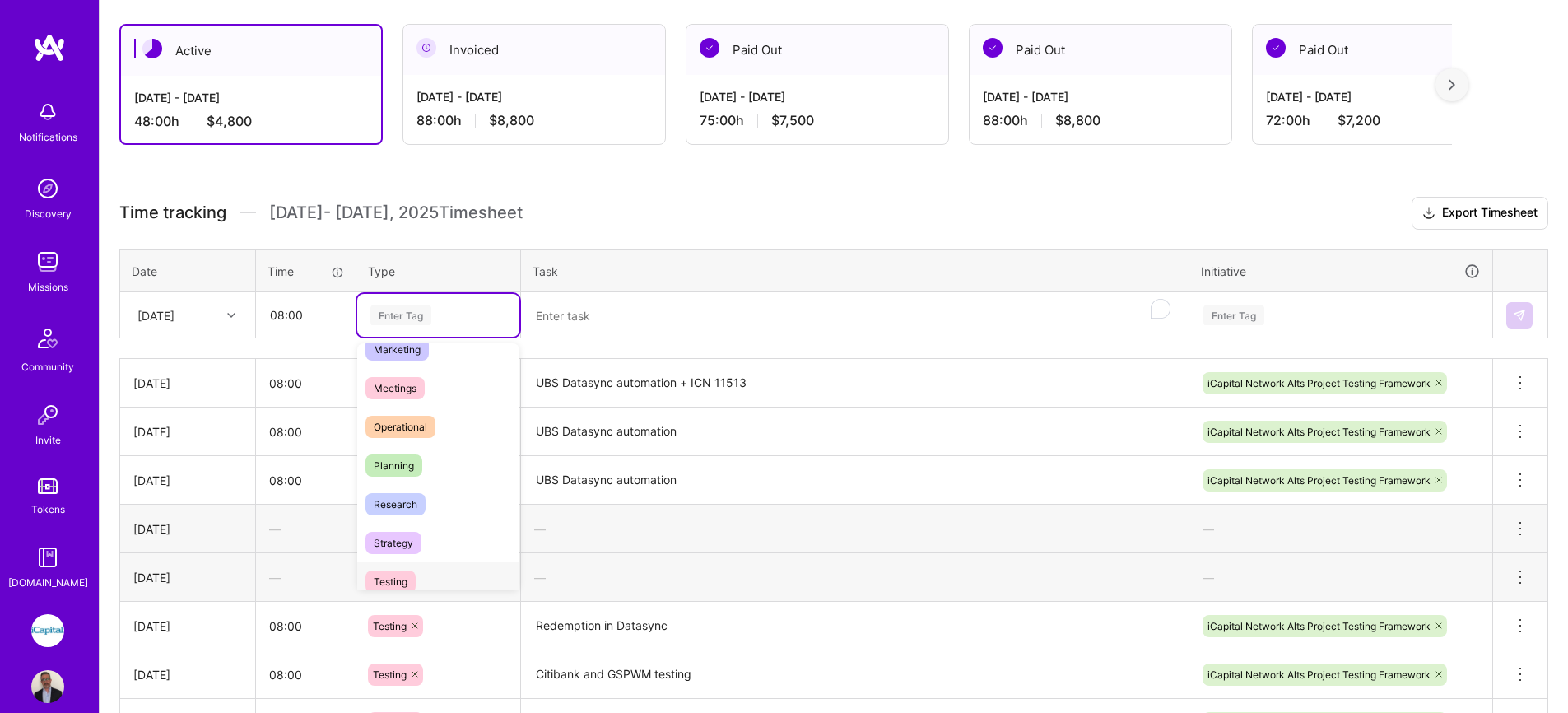
click at [406, 577] on span "Testing" at bounding box center [390, 581] width 50 height 22
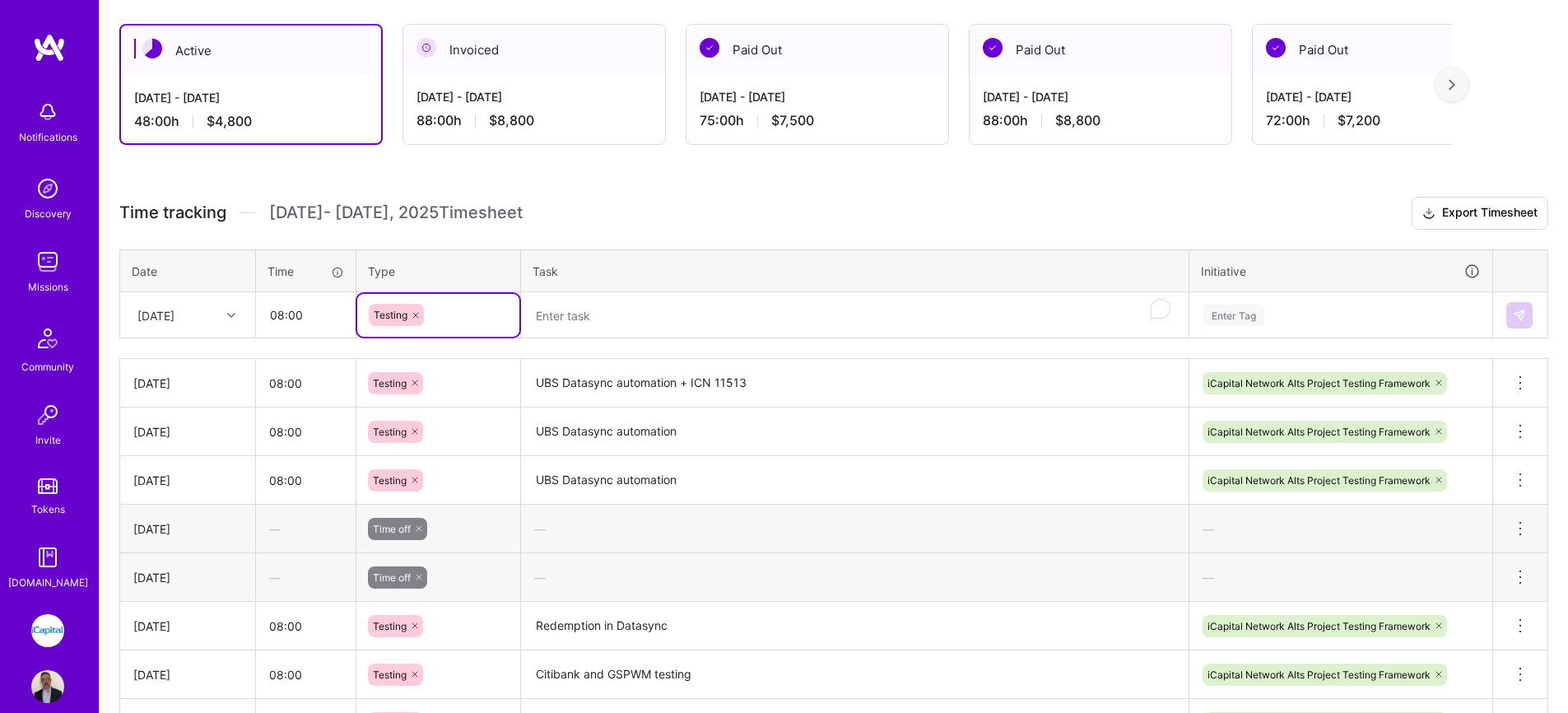
click at [583, 321] on textarea "To enrich screen reader interactions, please activate Accessibility in Grammarl…" at bounding box center [855, 316] width 665 height 44
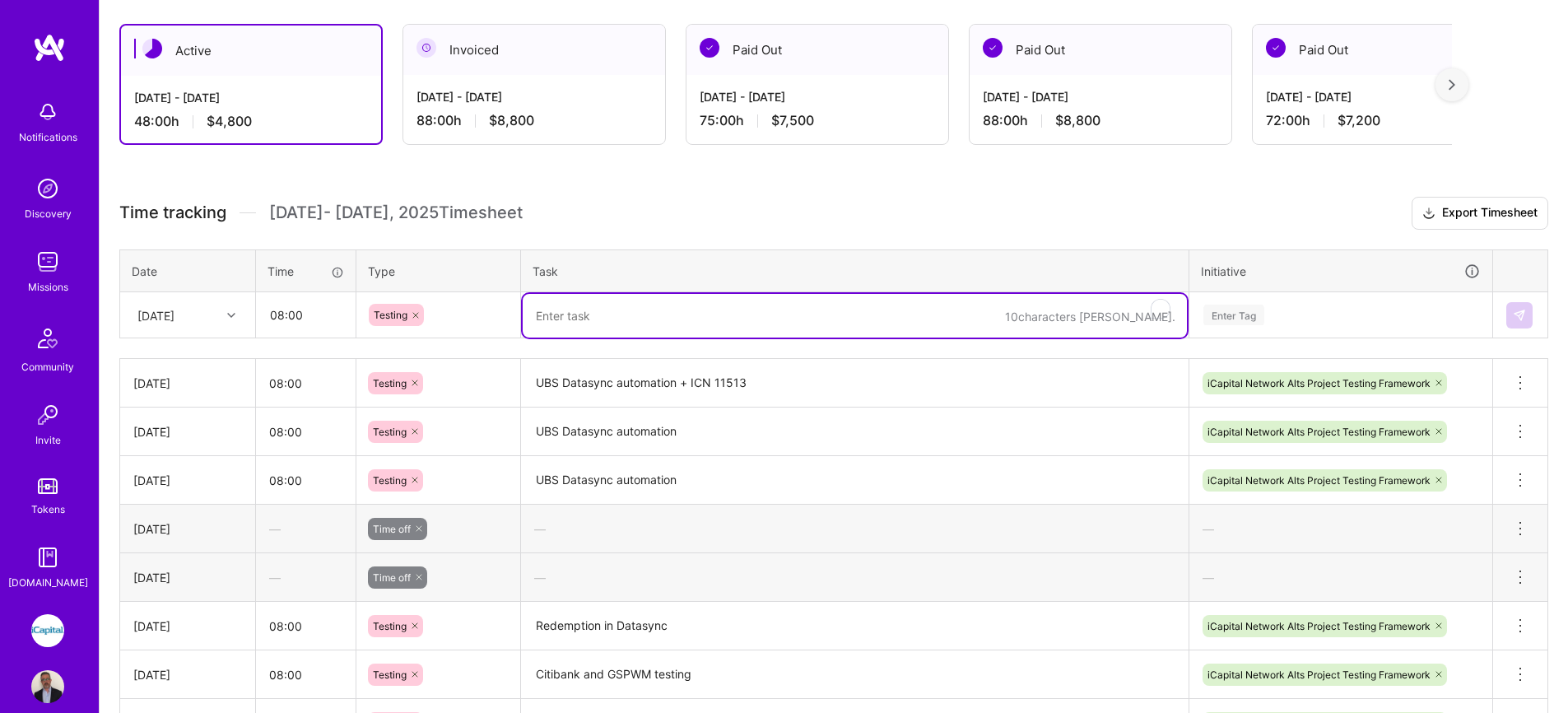
paste textarea "UBS Datasync automation + ICN 11513"
drag, startPoint x: 693, startPoint y: 319, endPoint x: 512, endPoint y: 323, distance: 181.0
click at [513, 323] on tr "Thu, Aug 28 08:00 Testing UBS Datasync automation + ICN 11513 Enter Tag" at bounding box center [834, 315] width 1428 height 46
click at [628, 308] on textarea "ICN 11513" at bounding box center [855, 316] width 665 height 44
type textarea "ICN 11513 + GSPWM Data creation"
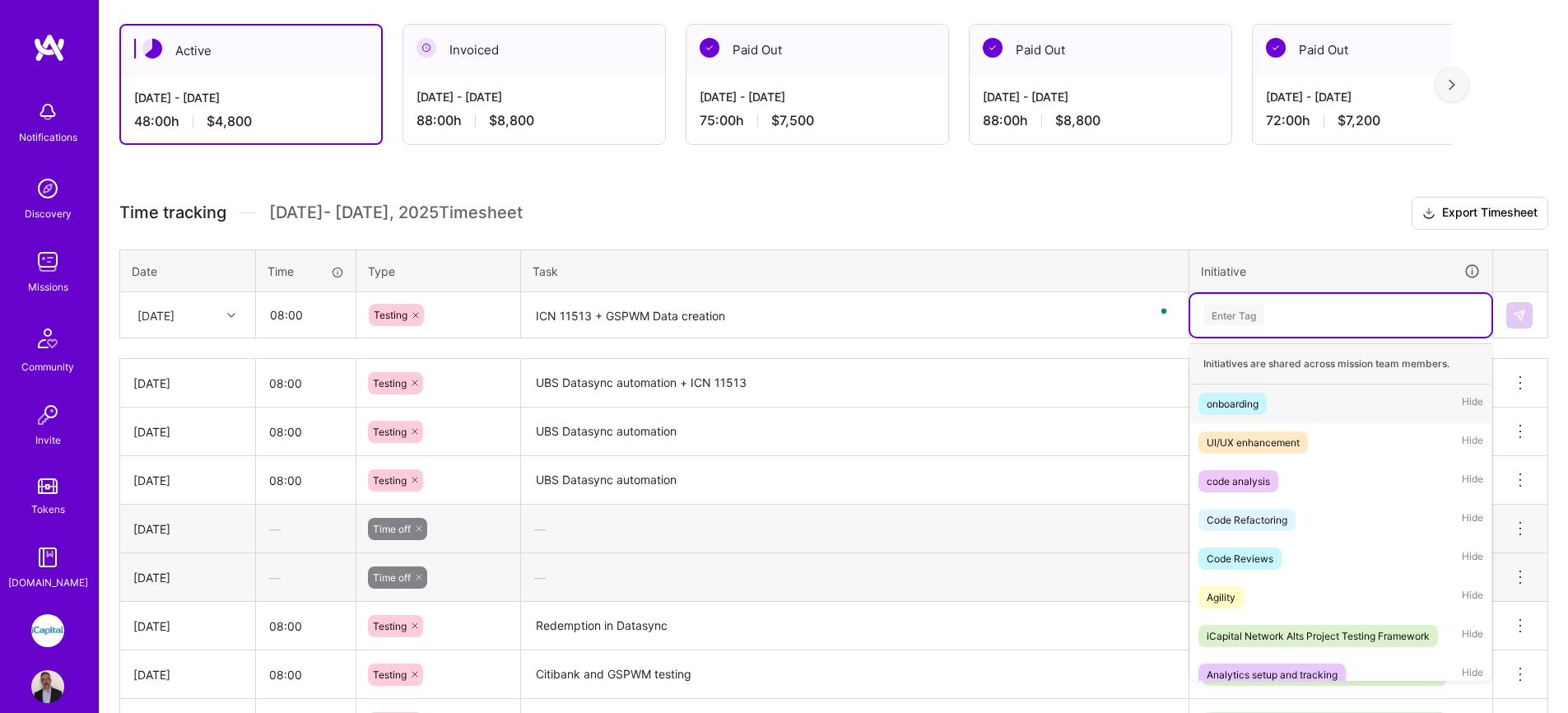
click at [1249, 314] on div "Enter Tag" at bounding box center [1234, 315] width 61 height 26
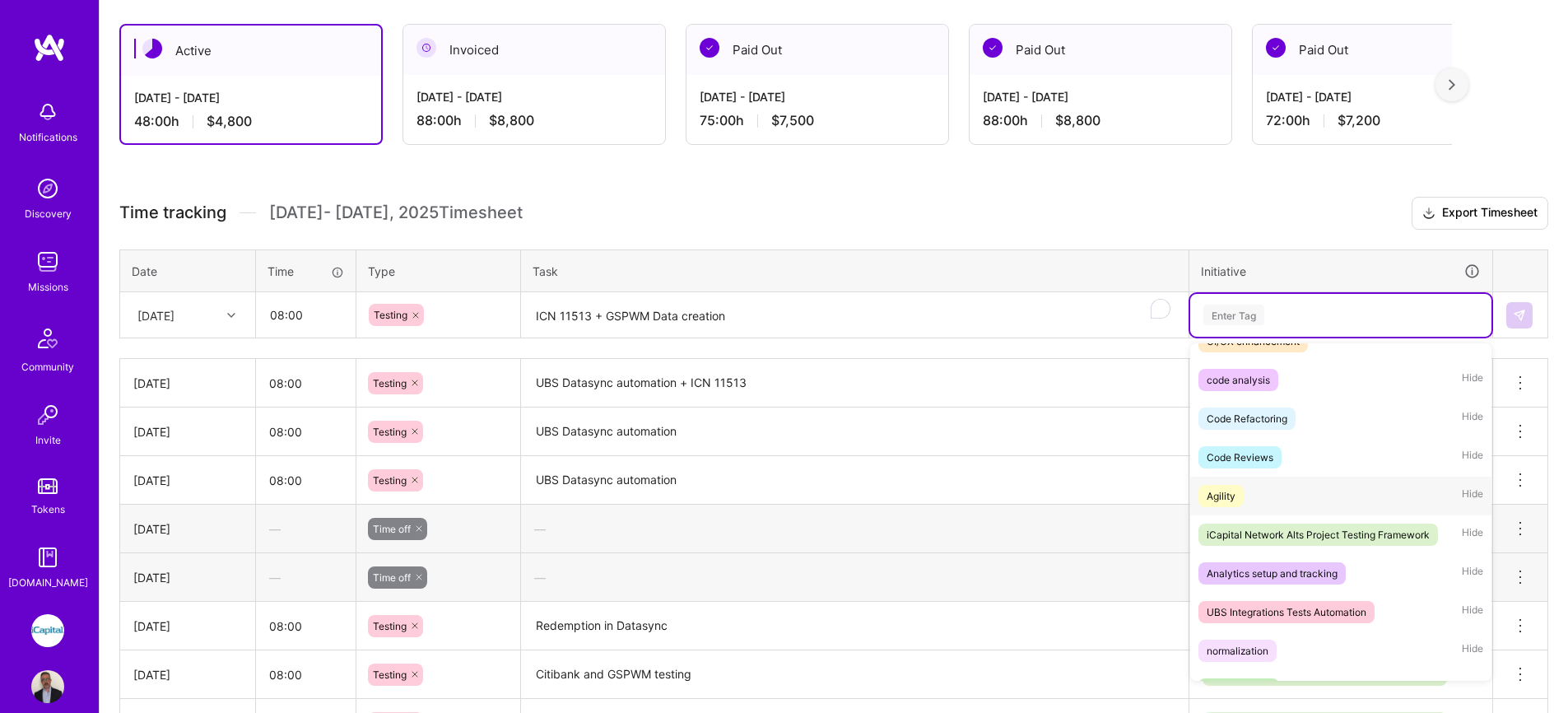
scroll to position [106, 0]
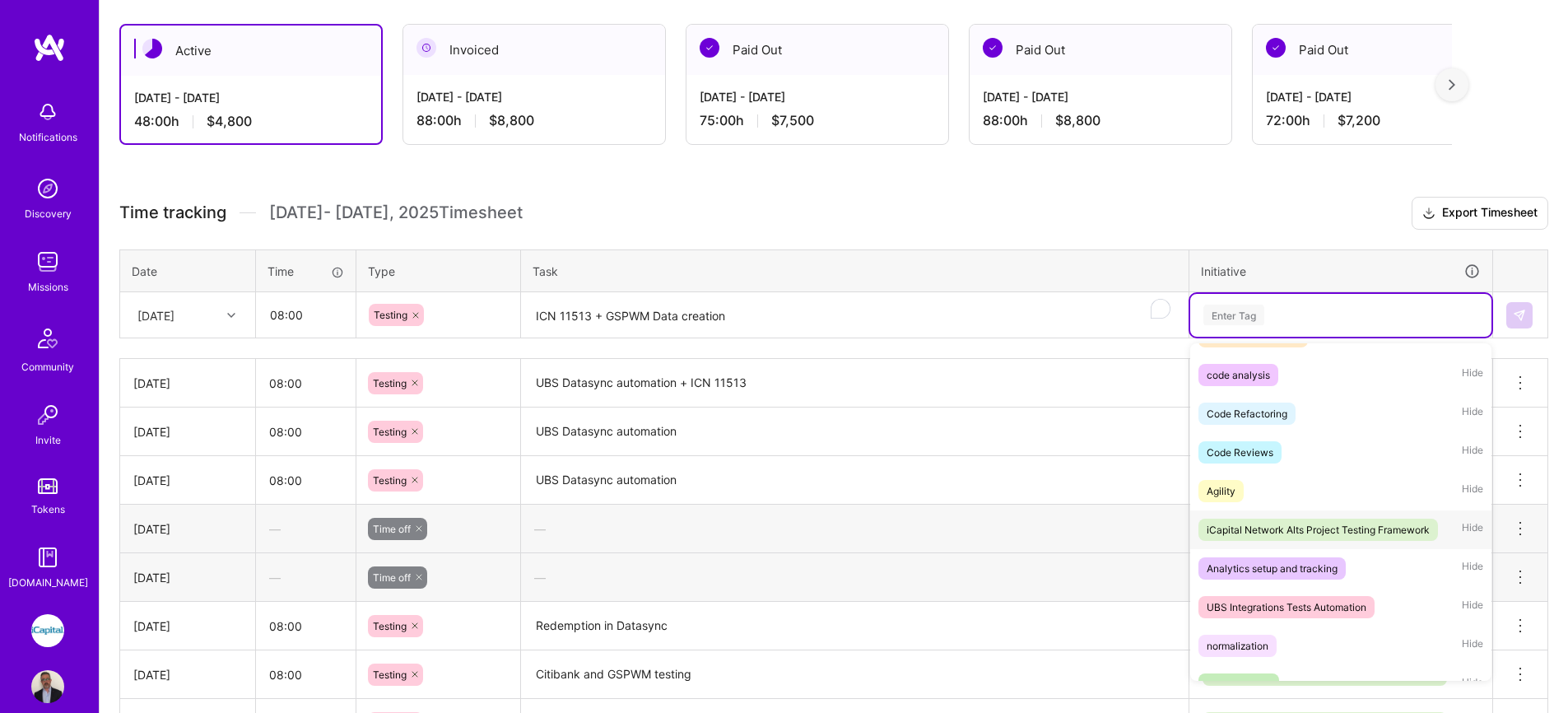
click at [1279, 535] on div "iCapital Network Alts Project Testing Framework" at bounding box center [1318, 530] width 223 height 17
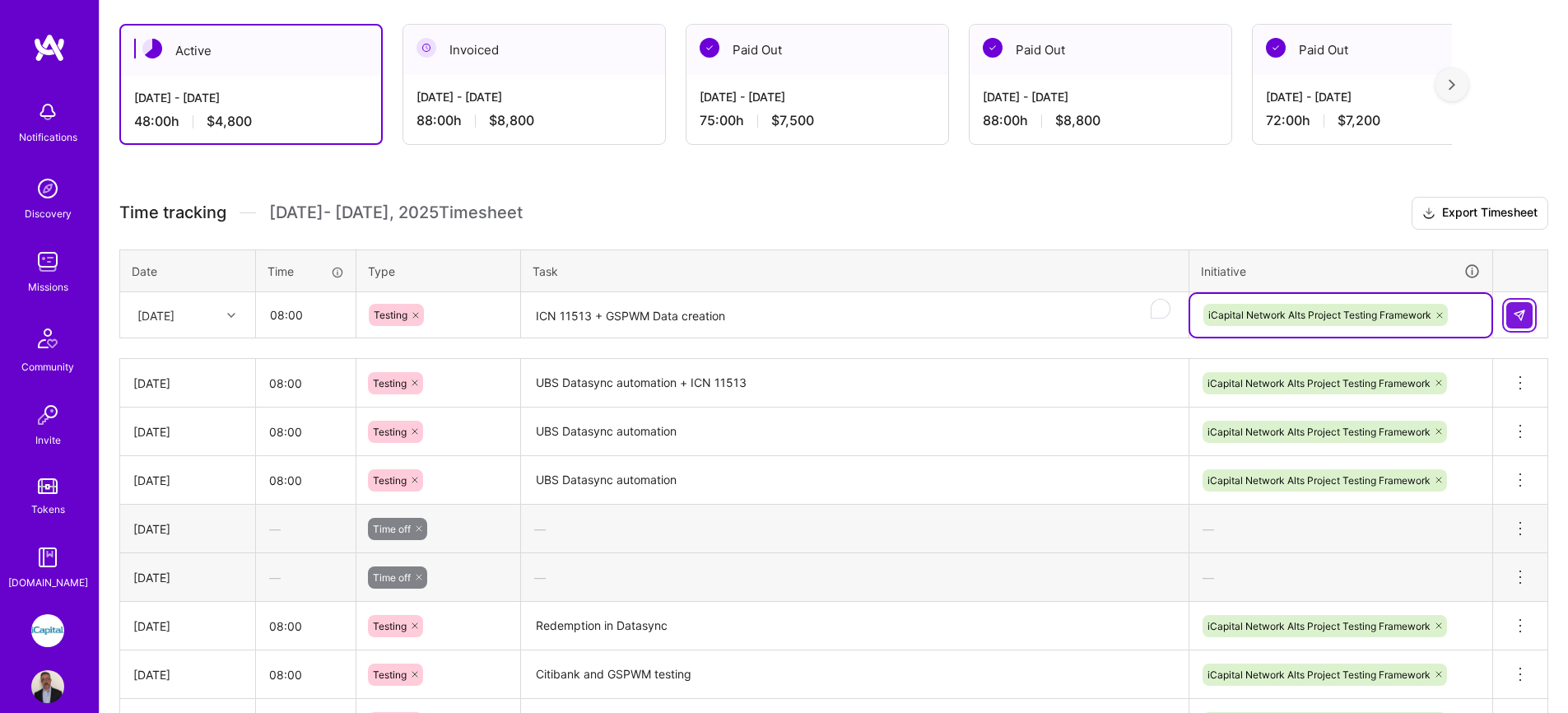
click at [1512, 322] on button at bounding box center [1520, 316] width 27 height 27
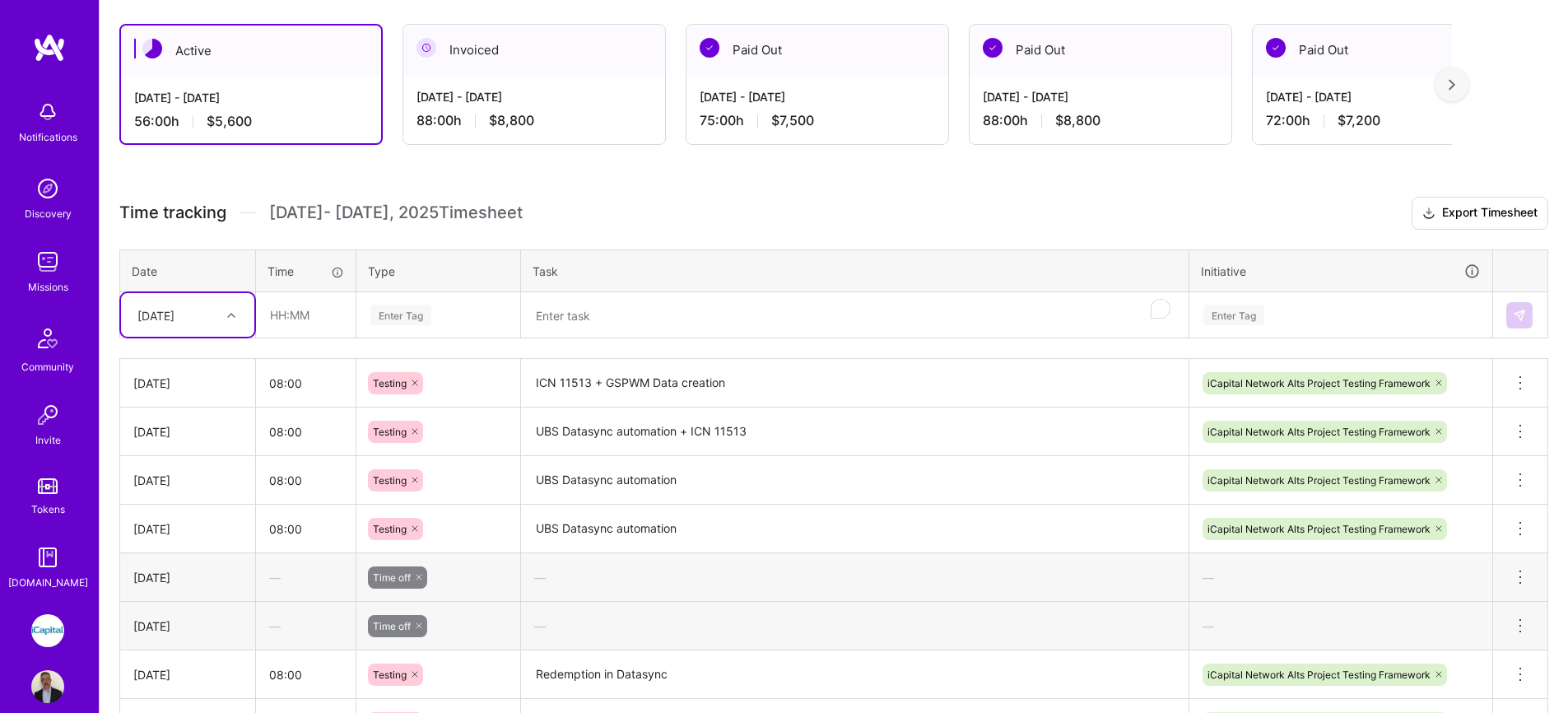
click at [48, 268] on img at bounding box center [48, 261] width 33 height 33
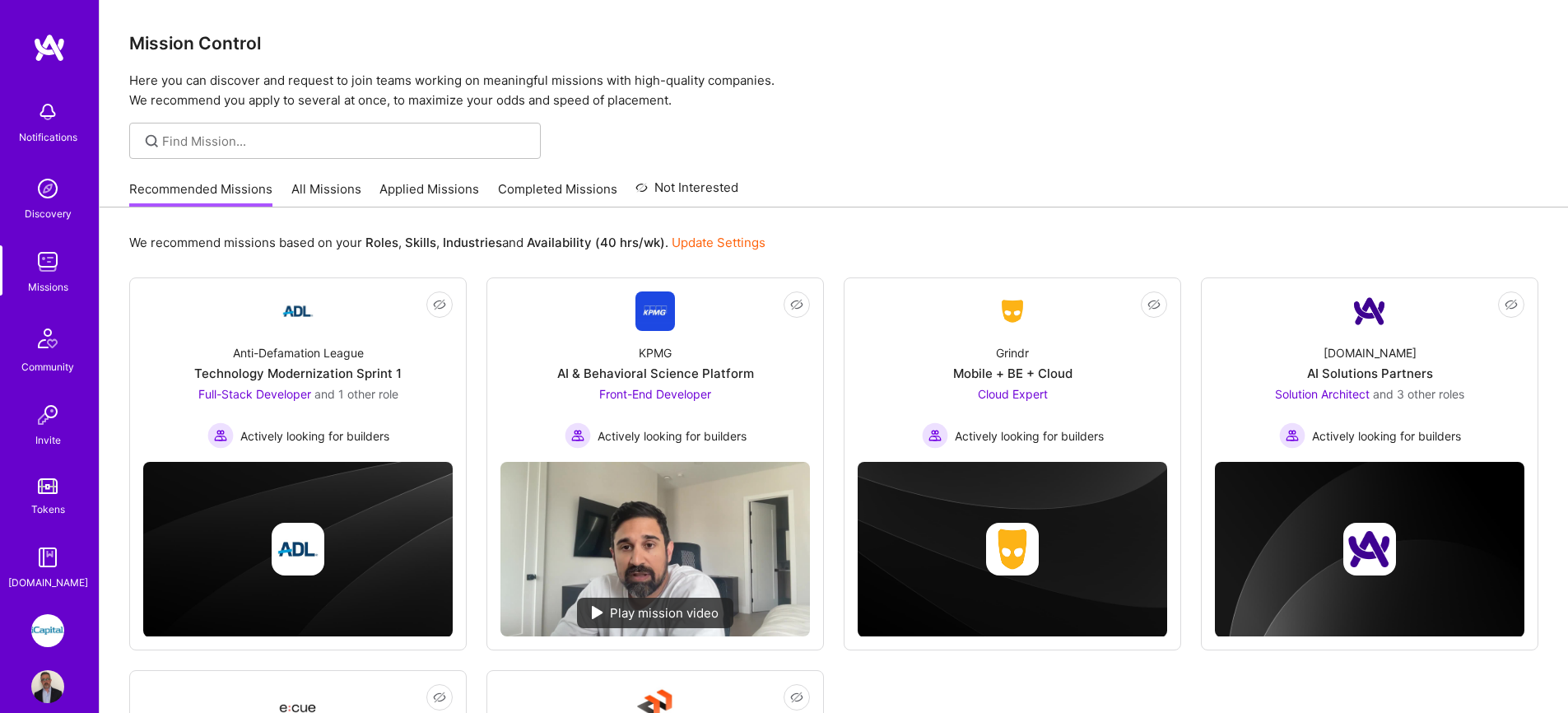
click at [375, 186] on div "Recommended Missions All Missions Applied Missions Completed Missions Not Inter…" at bounding box center [434, 188] width 610 height 35
click at [383, 190] on link "Applied Missions" at bounding box center [429, 194] width 100 height 28
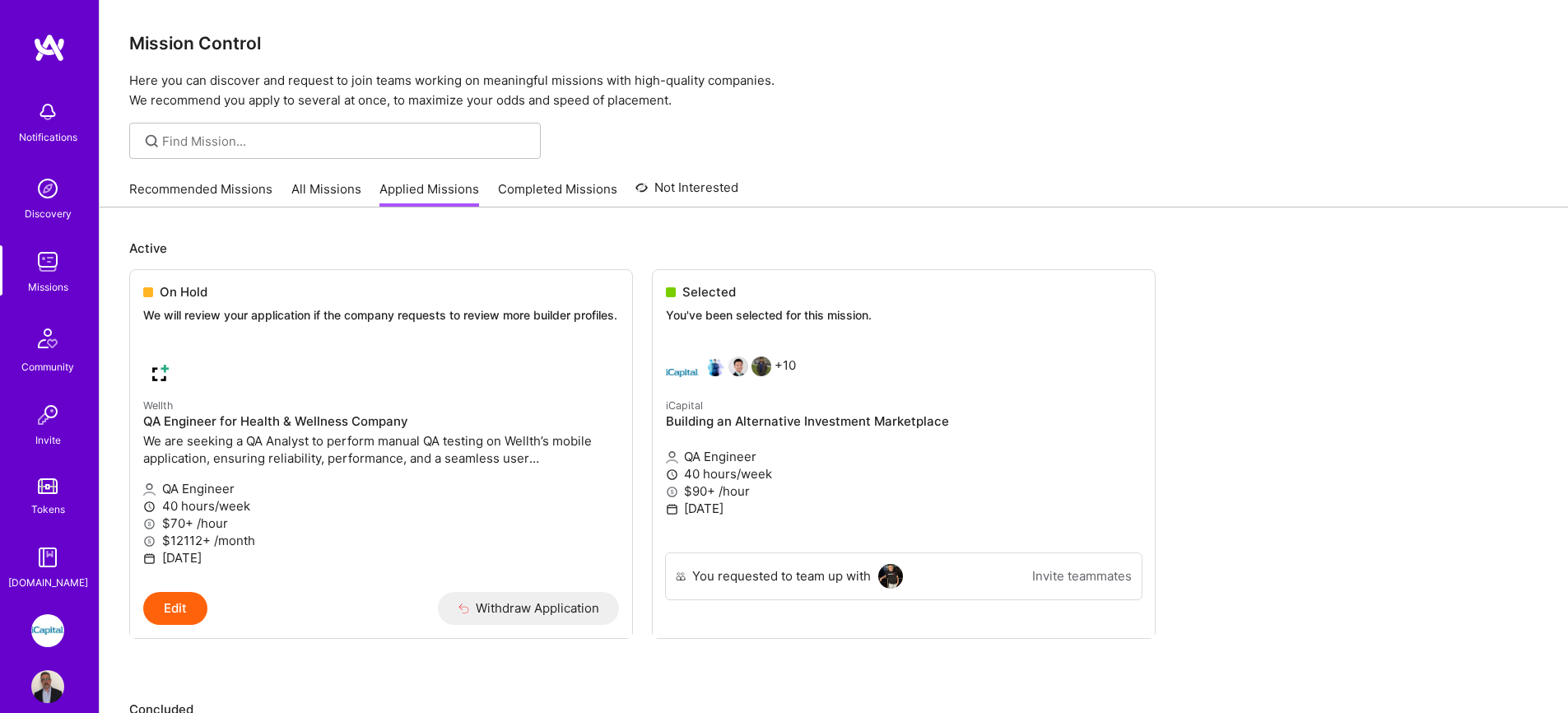
click at [337, 194] on link "All Missions" at bounding box center [326, 194] width 70 height 28
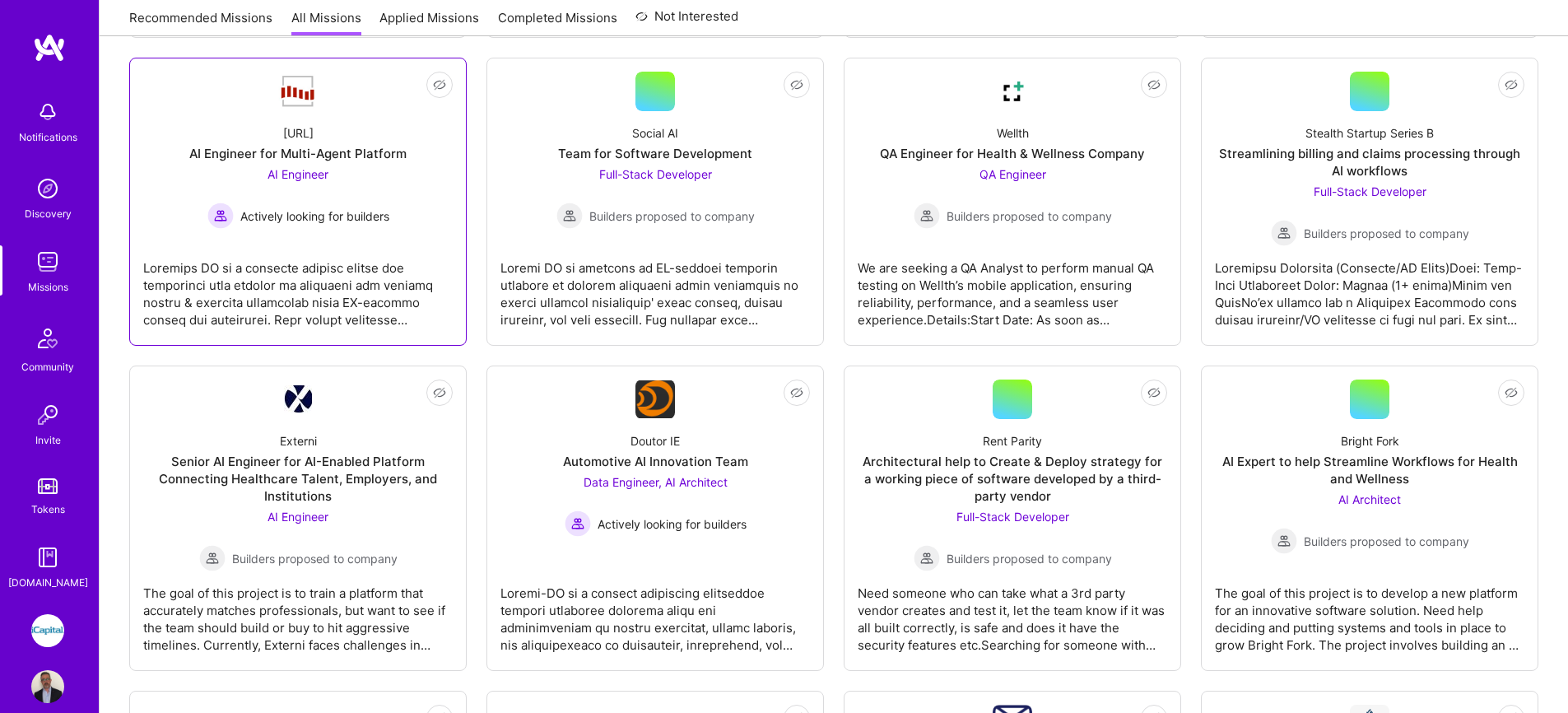
scroll to position [568, 0]
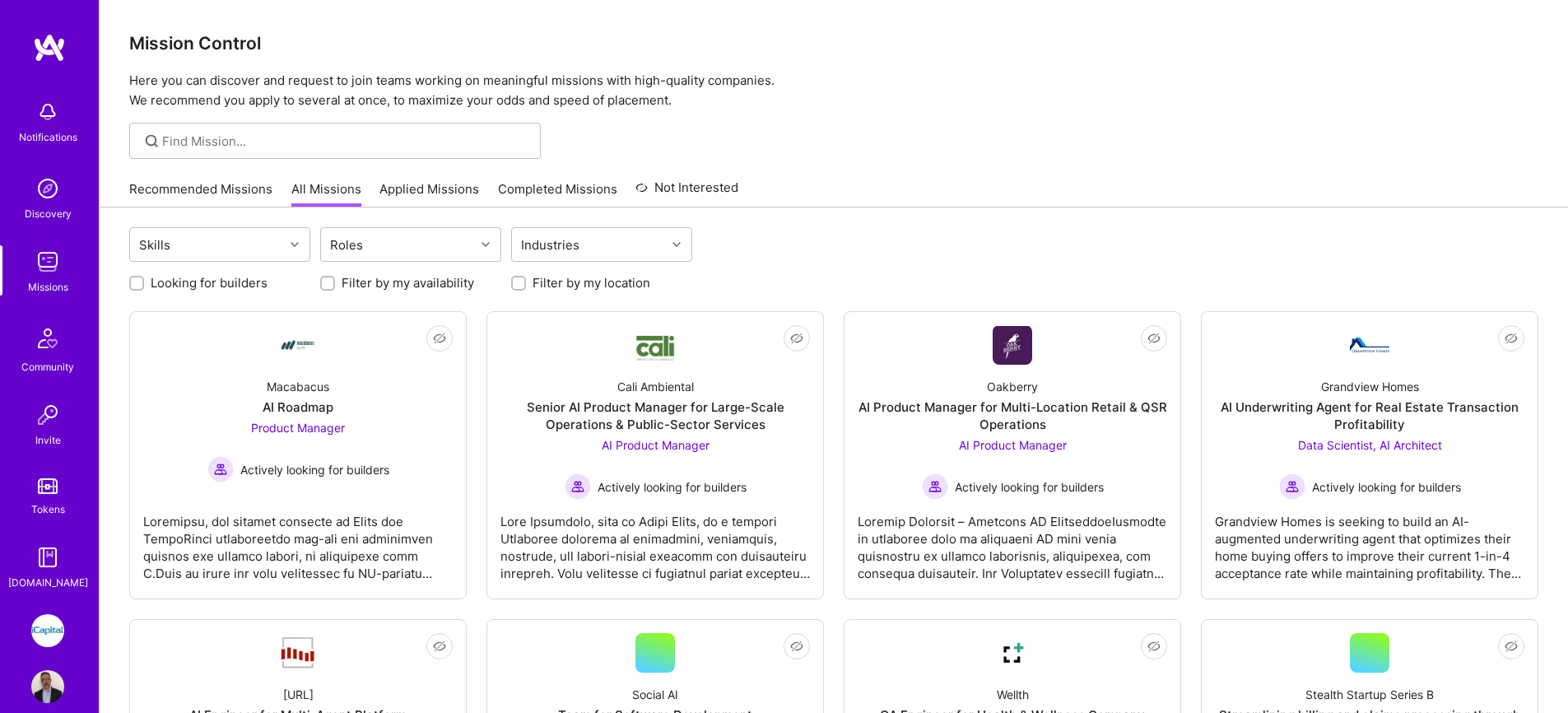
scroll to position [568, 0]
